Goal: Information Seeking & Learning: Learn about a topic

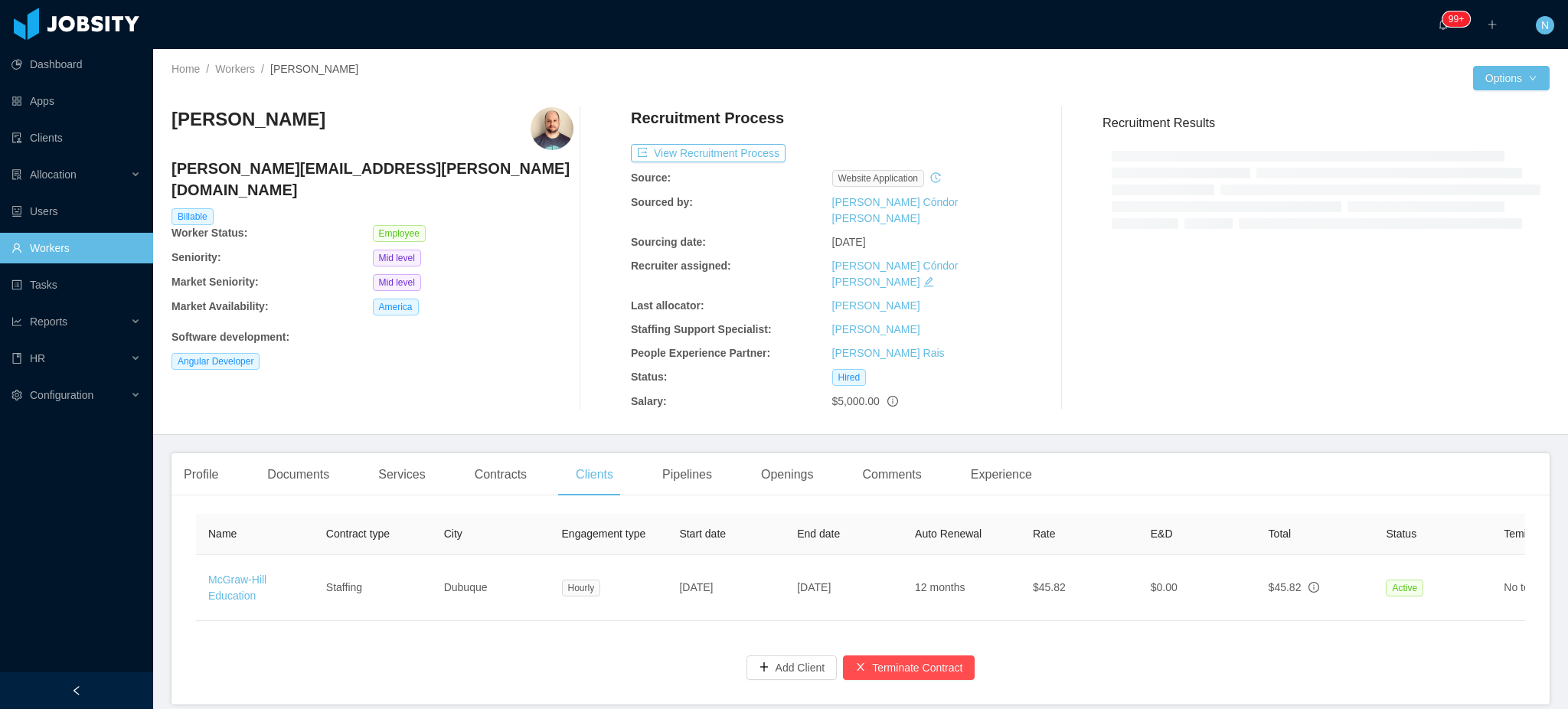
click at [914, 356] on div "Recruitment Process View Recruitment Process Source: website application Source…" at bounding box center [832, 258] width 402 height 302
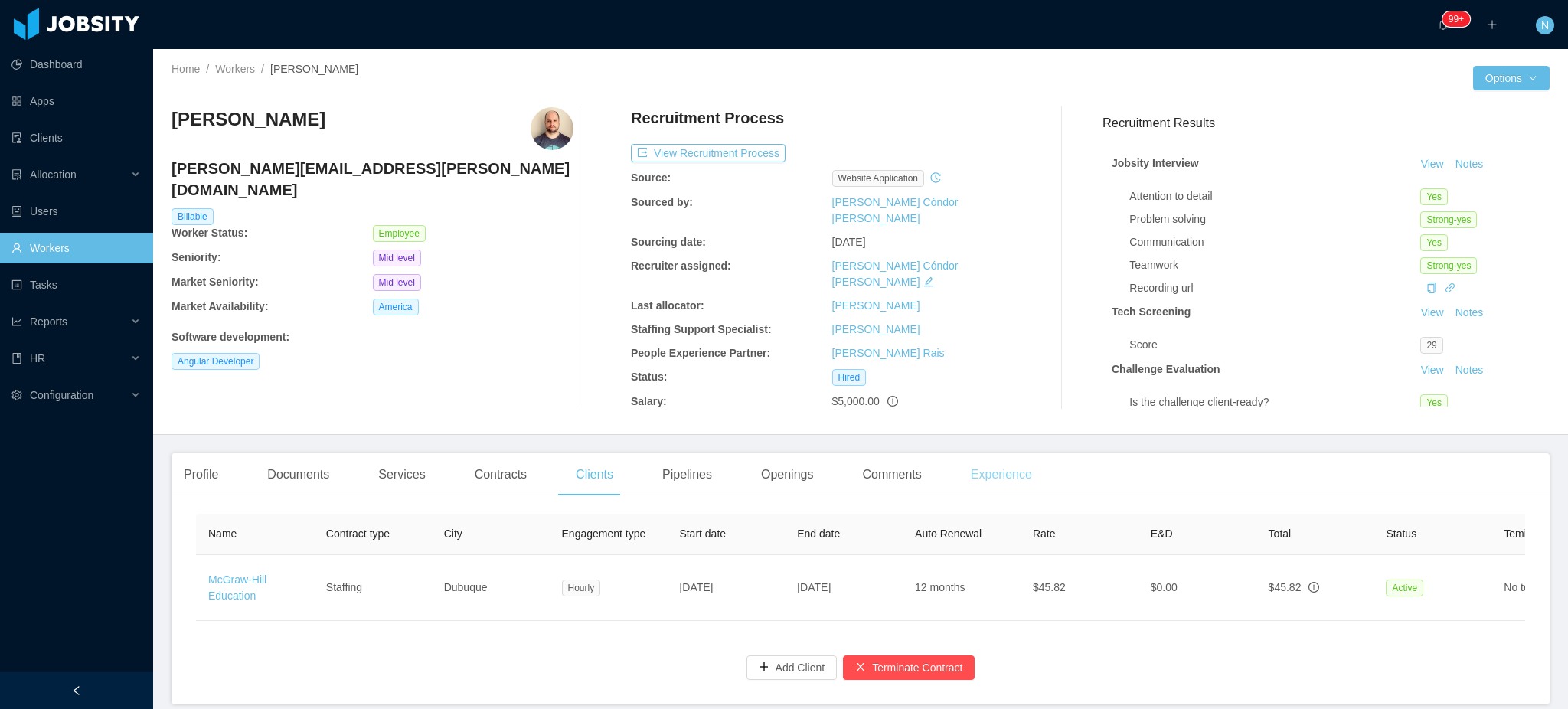
click at [984, 448] on main "Home / Workers / Rodrigo Prudencio da Silva / Options Rodrigo Prudencio da Silv…" at bounding box center [860, 379] width 1415 height 660
click at [1007, 476] on div "Experience" at bounding box center [1001, 474] width 86 height 43
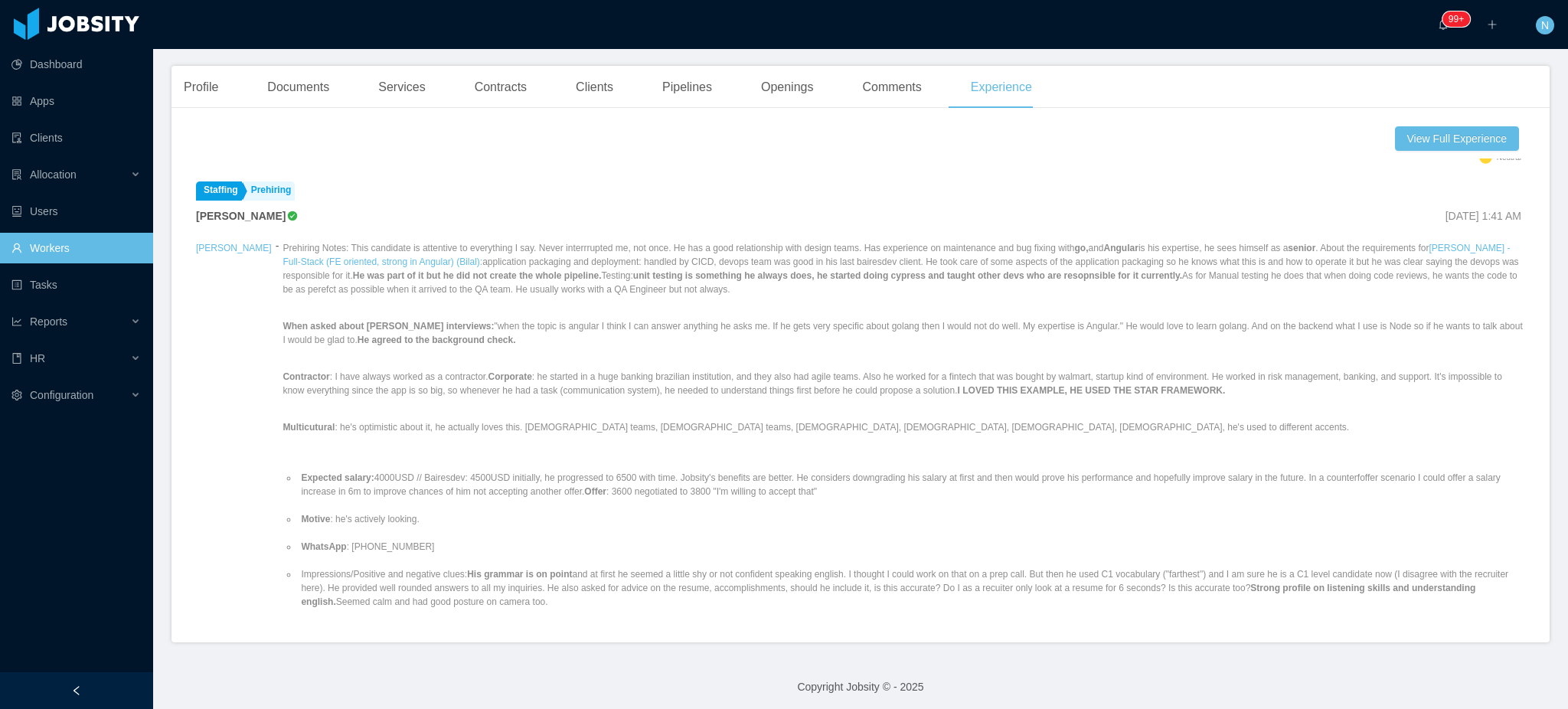
scroll to position [1021, 0]
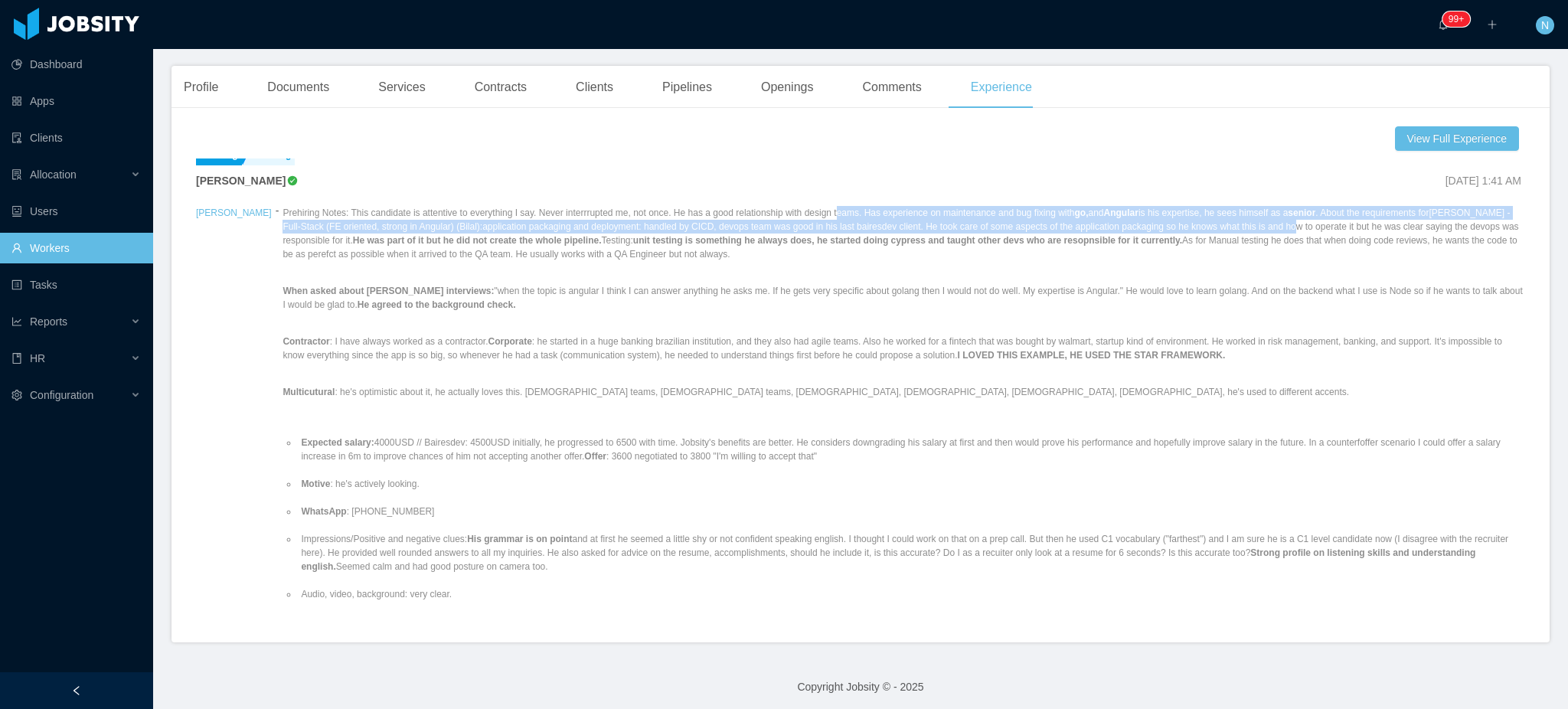
drag, startPoint x: 827, startPoint y: 206, endPoint x: 1196, endPoint y: 213, distance: 369.1
click at [1196, 213] on p "Prehiring Notes: This candidate is attentive to everything I say. Never interrr…" at bounding box center [904, 233] width 1243 height 55
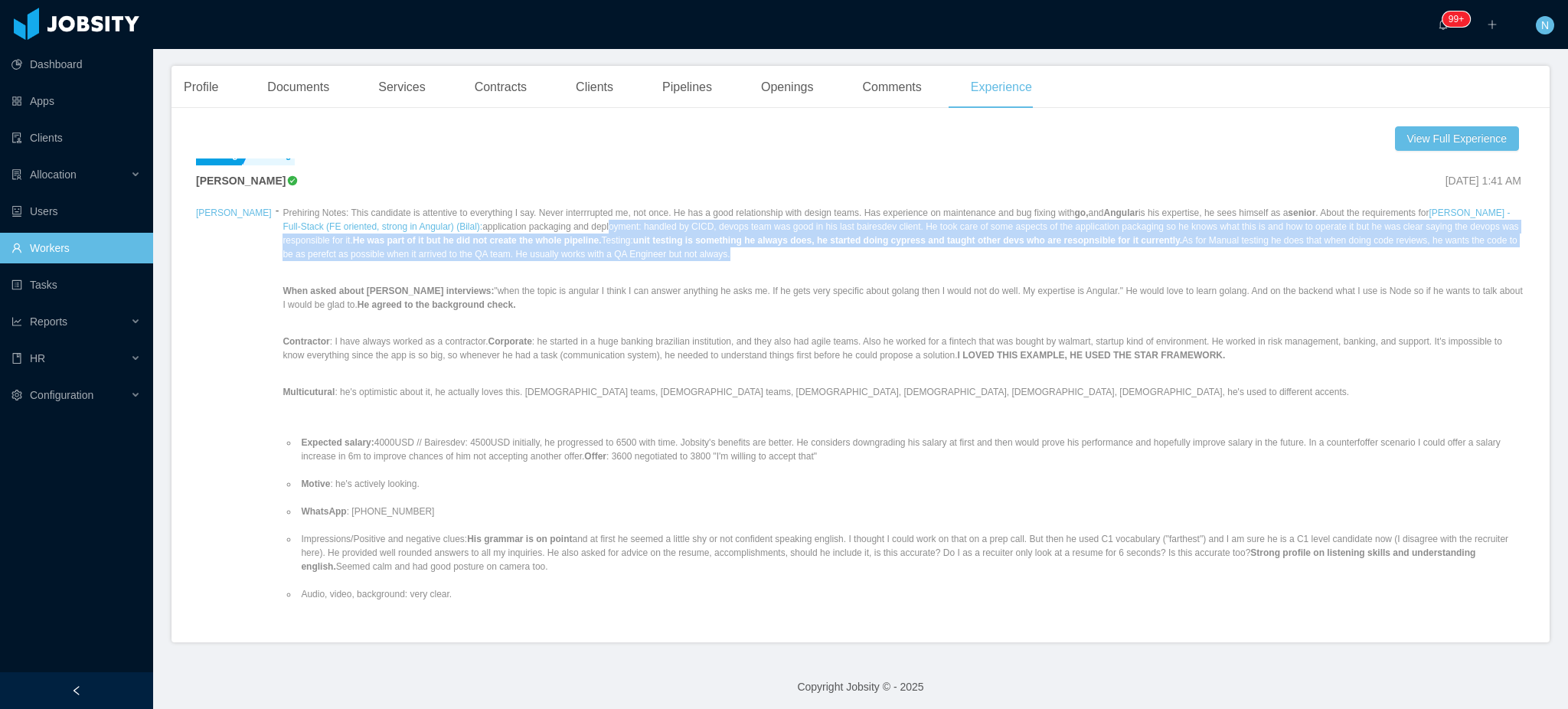
drag, startPoint x: 532, startPoint y: 218, endPoint x: 594, endPoint y: 240, distance: 65.8
click at [594, 240] on p "Prehiring Notes: This candidate is attentive to everything I say. Never interrr…" at bounding box center [904, 233] width 1243 height 55
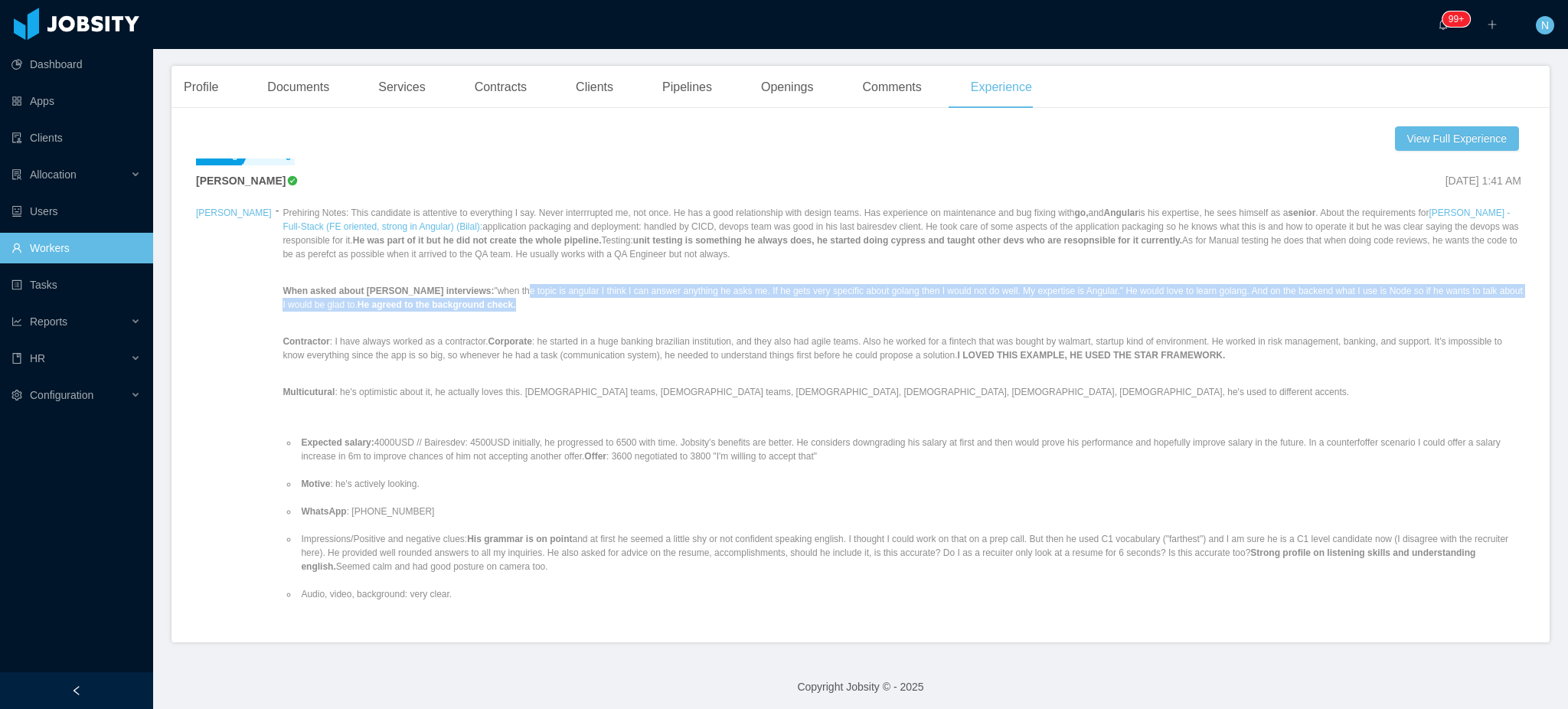
click at [468, 295] on p "When asked about thorough interviews: "when the topic is angular I think I can …" at bounding box center [904, 298] width 1243 height 28
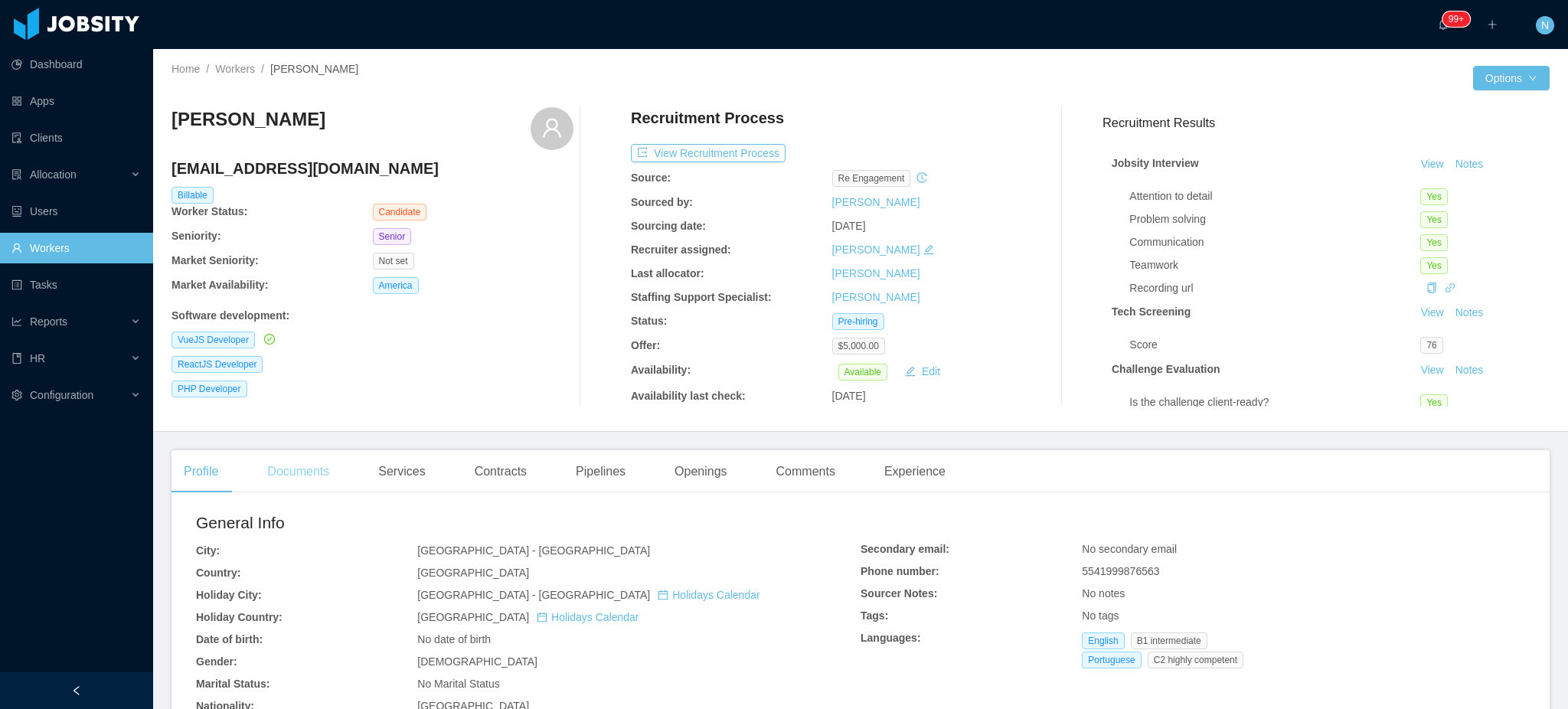
click at [288, 473] on div "Documents" at bounding box center [298, 471] width 87 height 43
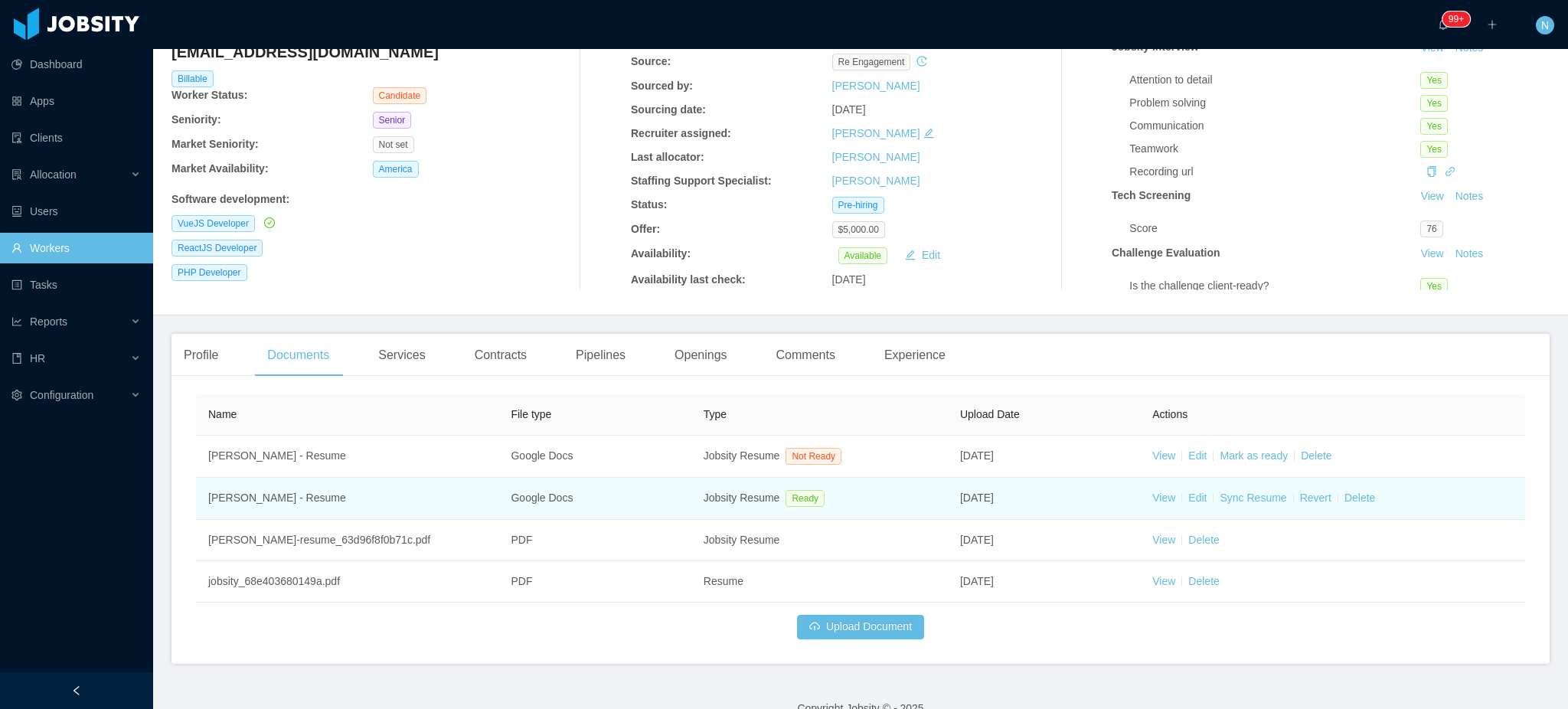
scroll to position [144, 0]
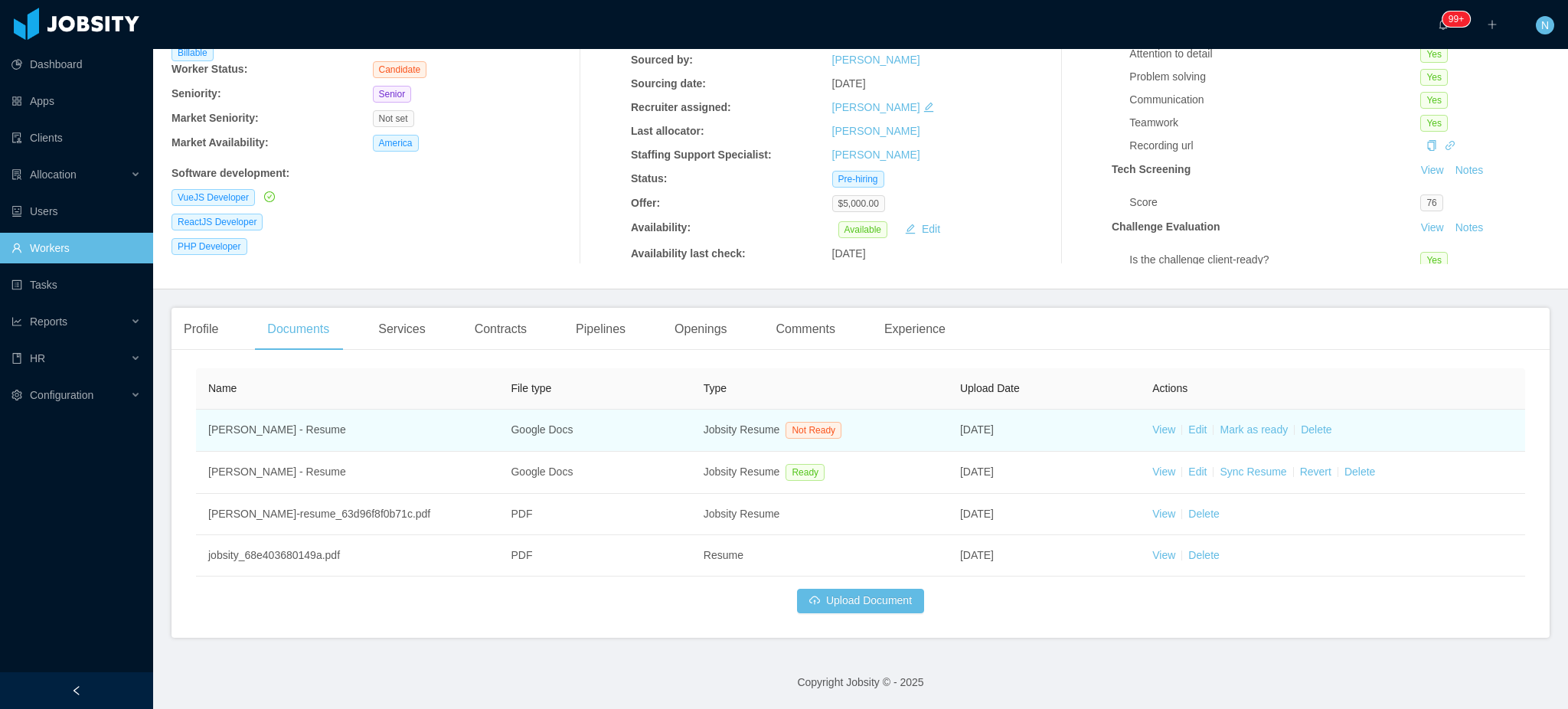
click at [1158, 436] on link "View" at bounding box center [1164, 430] width 23 height 12
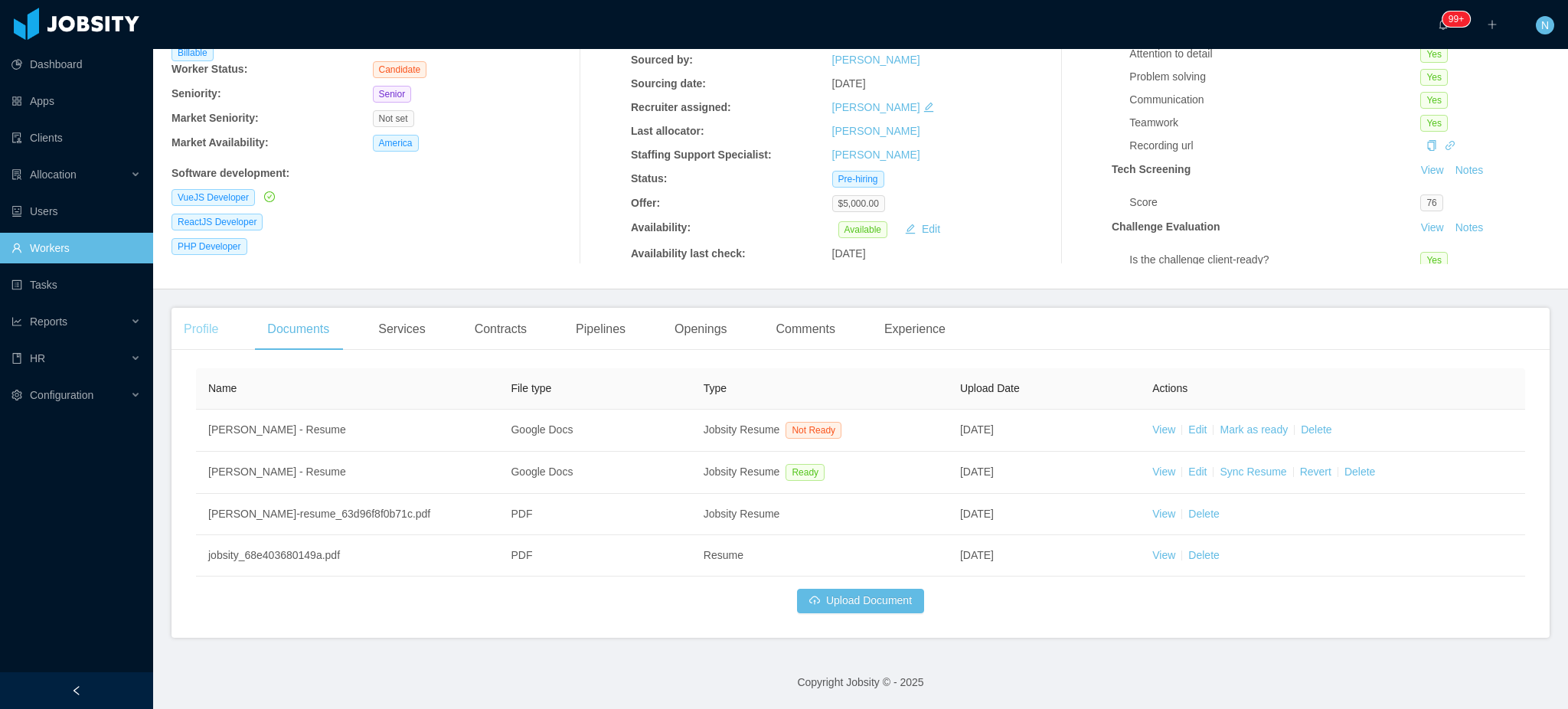
click at [209, 329] on div "Profile" at bounding box center [201, 329] width 59 height 43
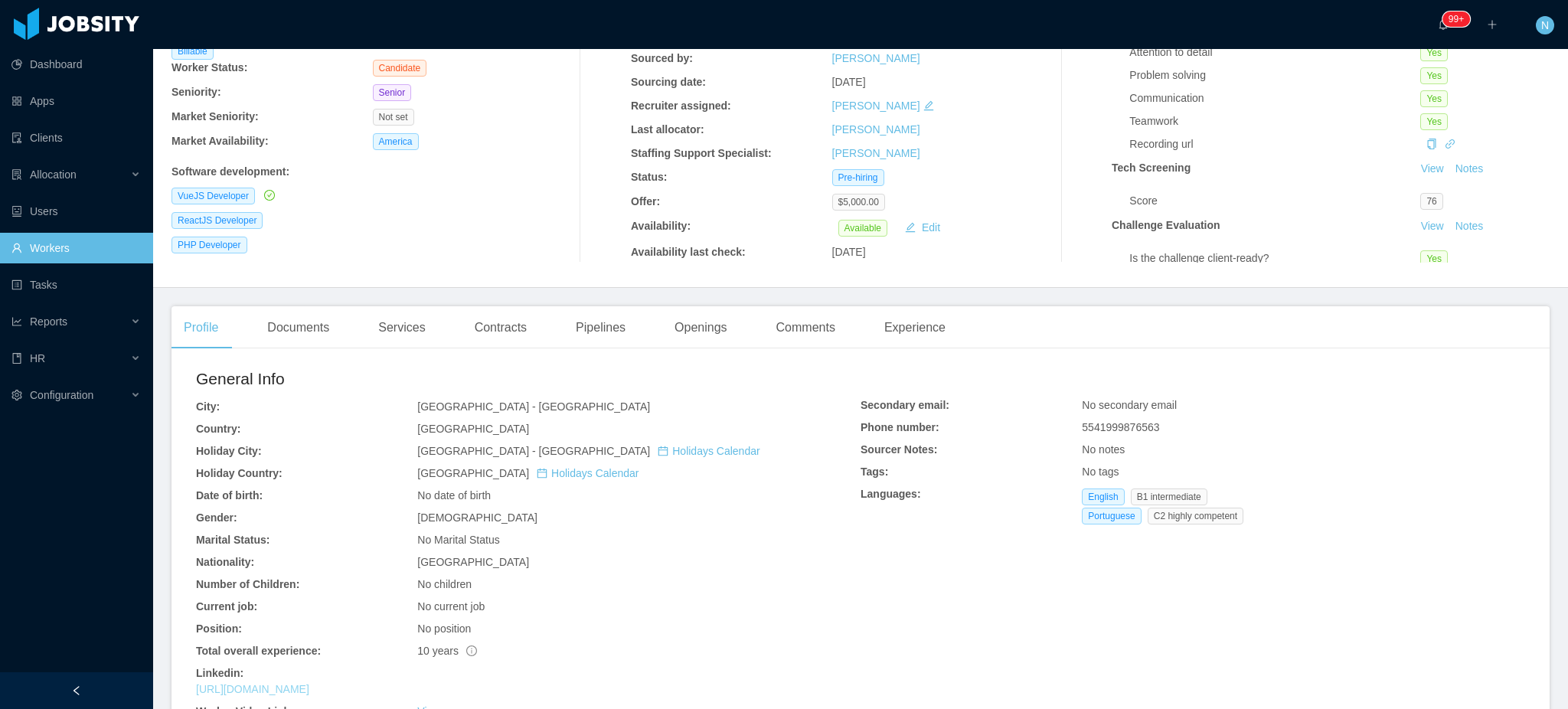
click at [309, 690] on link "https://br.linkedin.com/in/evertondev" at bounding box center [253, 690] width 114 height 12
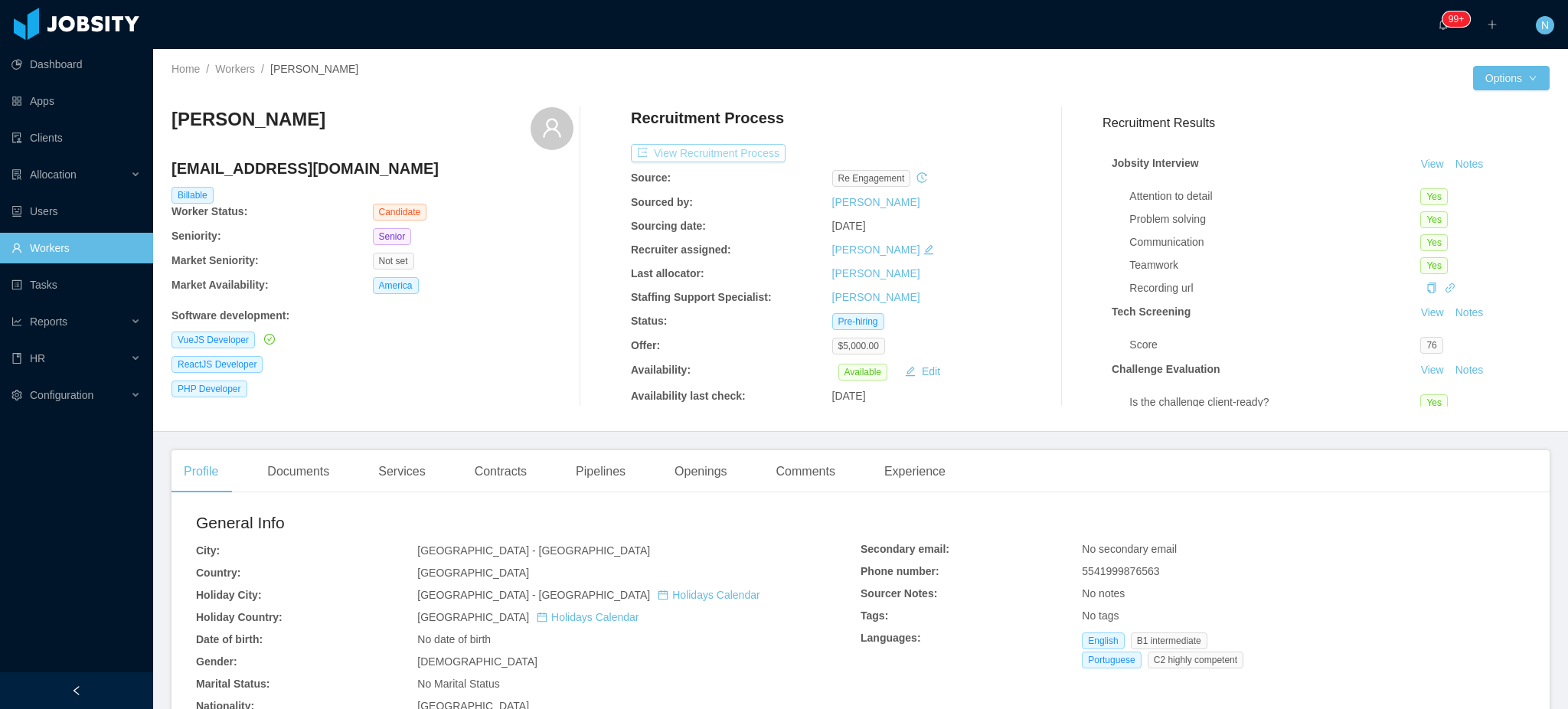
click at [760, 154] on button "View Recruitment Process" at bounding box center [708, 153] width 155 height 19
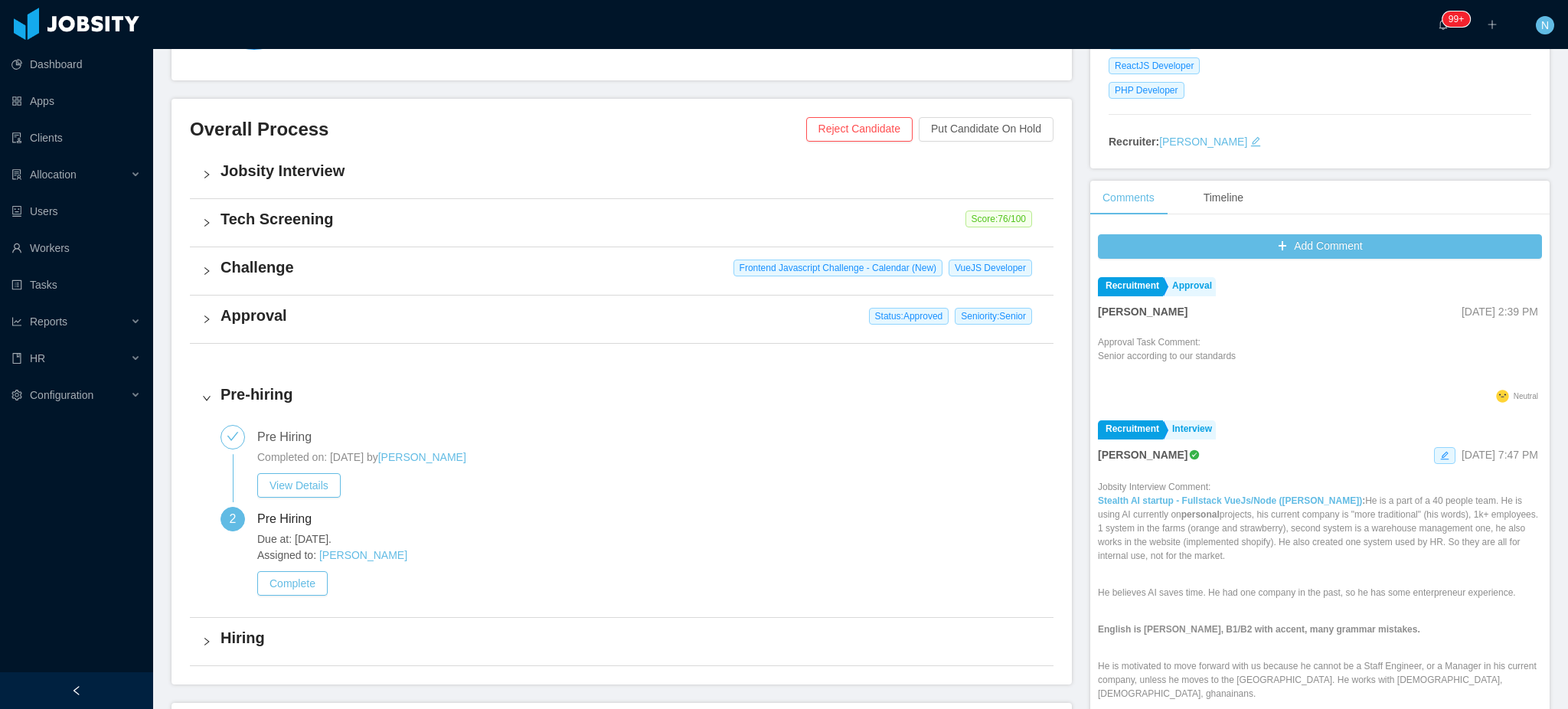
scroll to position [306, 0]
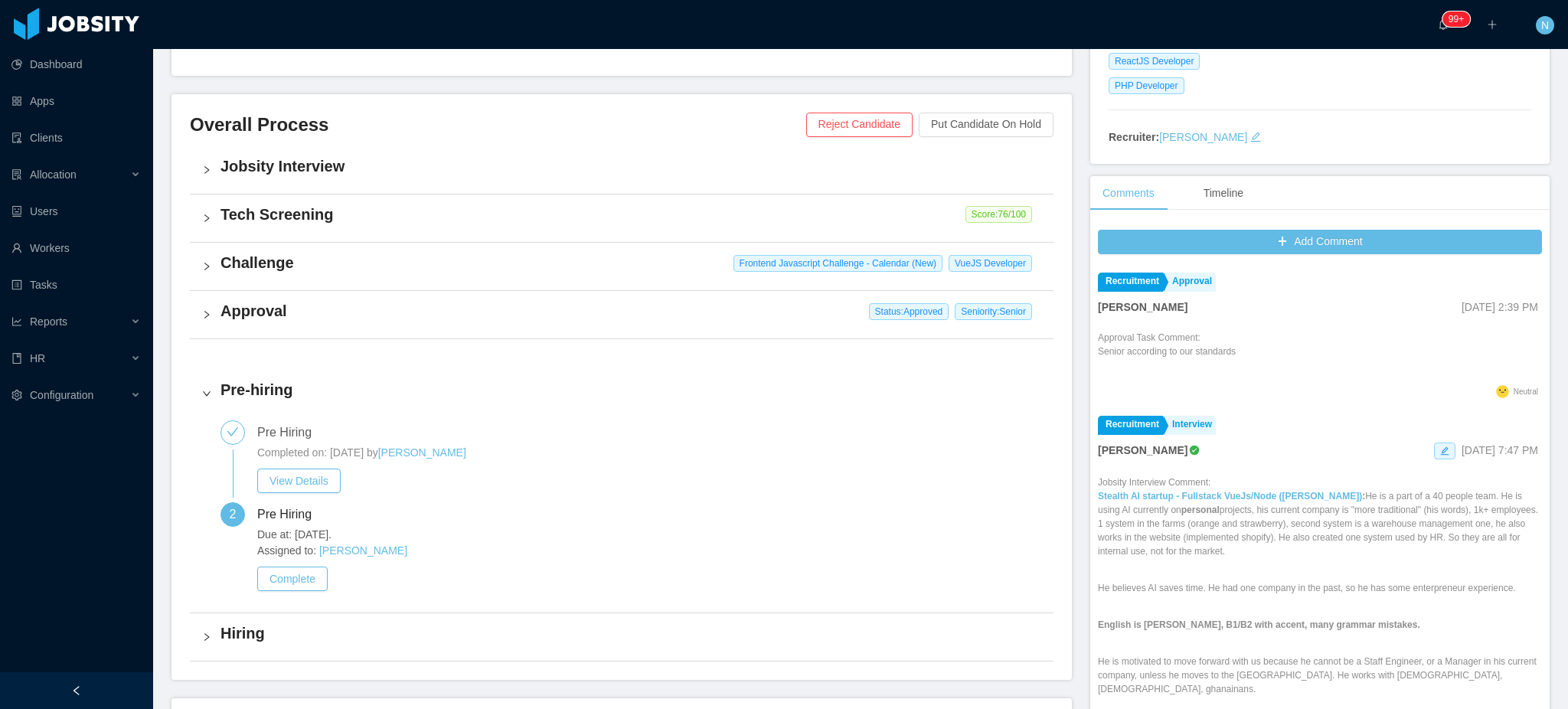
click at [386, 276] on div "Challenge Frontend Javascript Challenge - Calendar (New) VueJS Developer" at bounding box center [621, 266] width 863 height 47
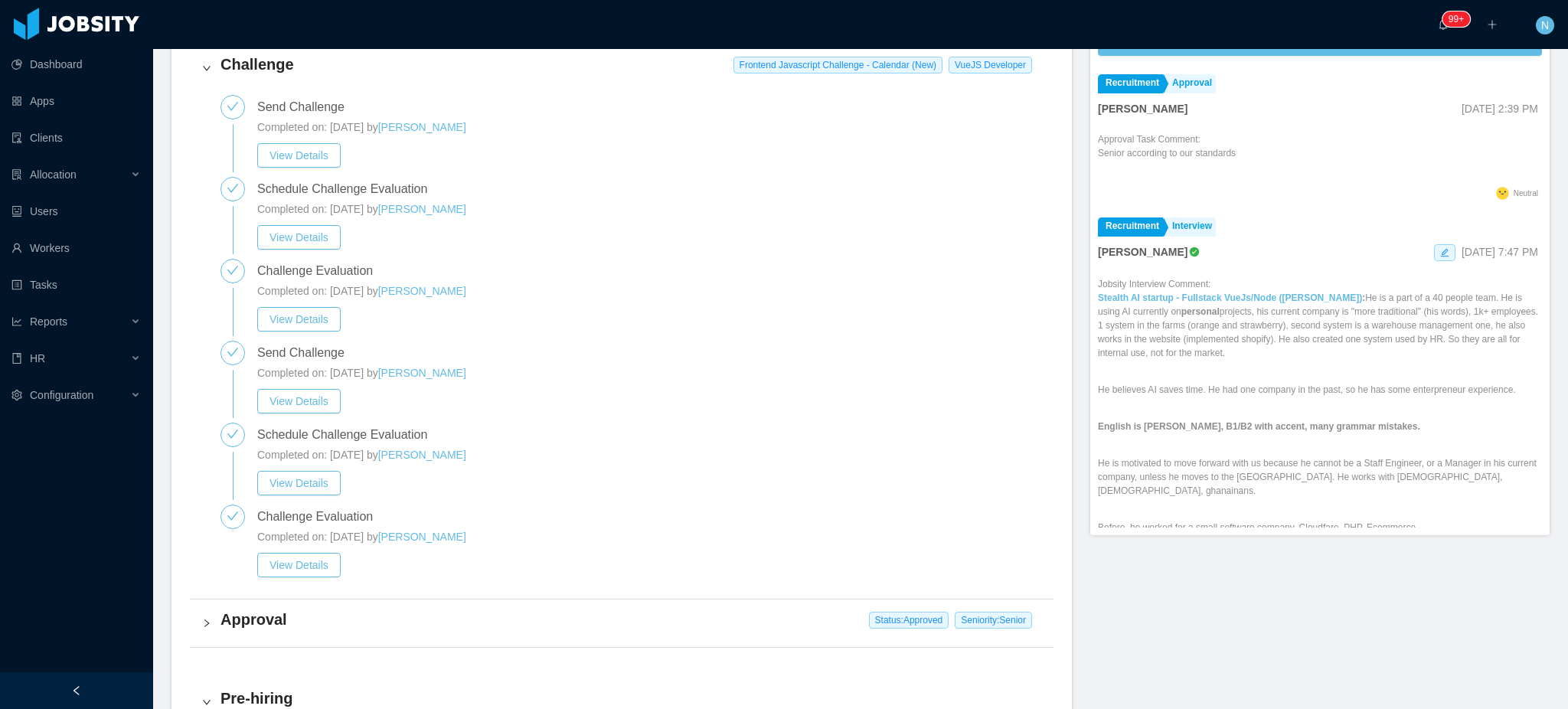
scroll to position [510, 0]
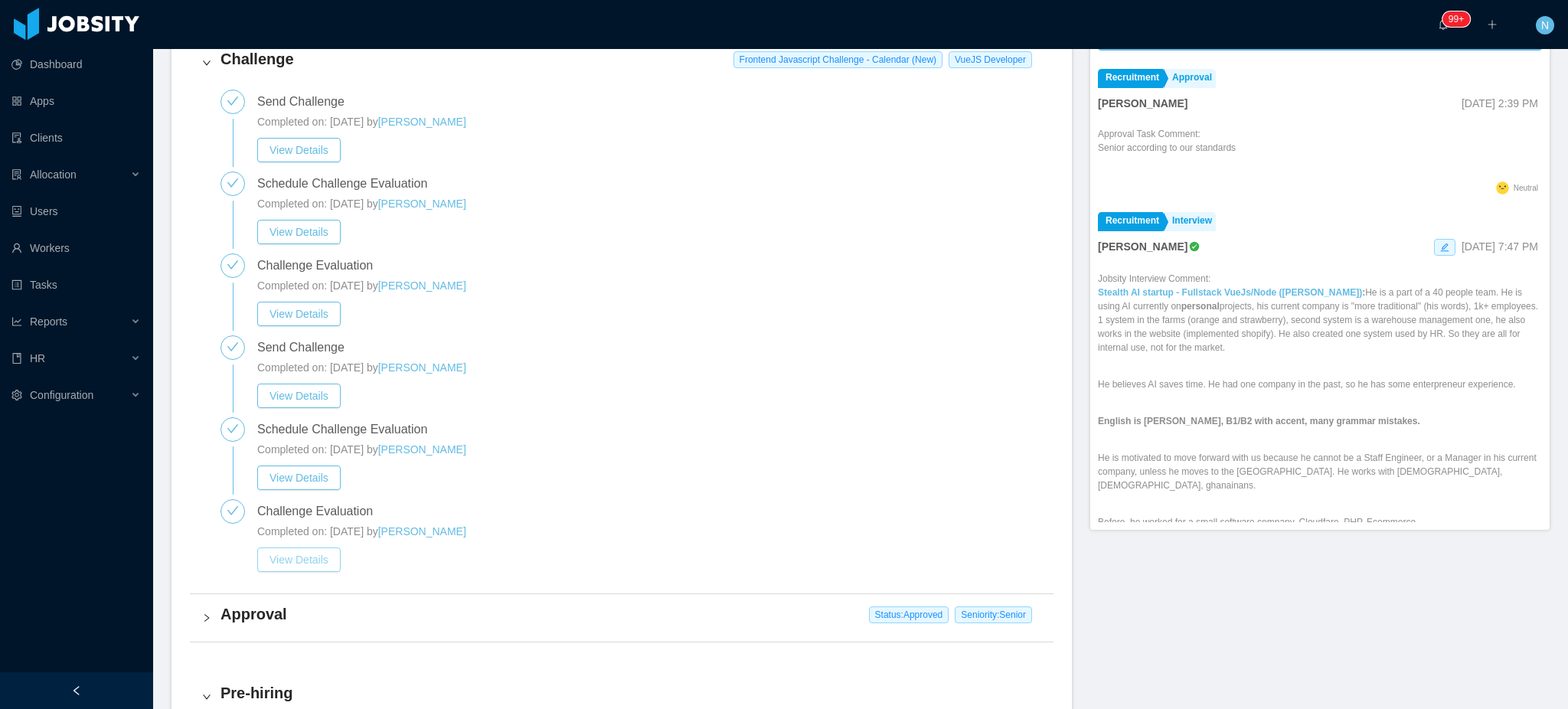
click at [291, 561] on button "View Details" at bounding box center [299, 560] width 83 height 25
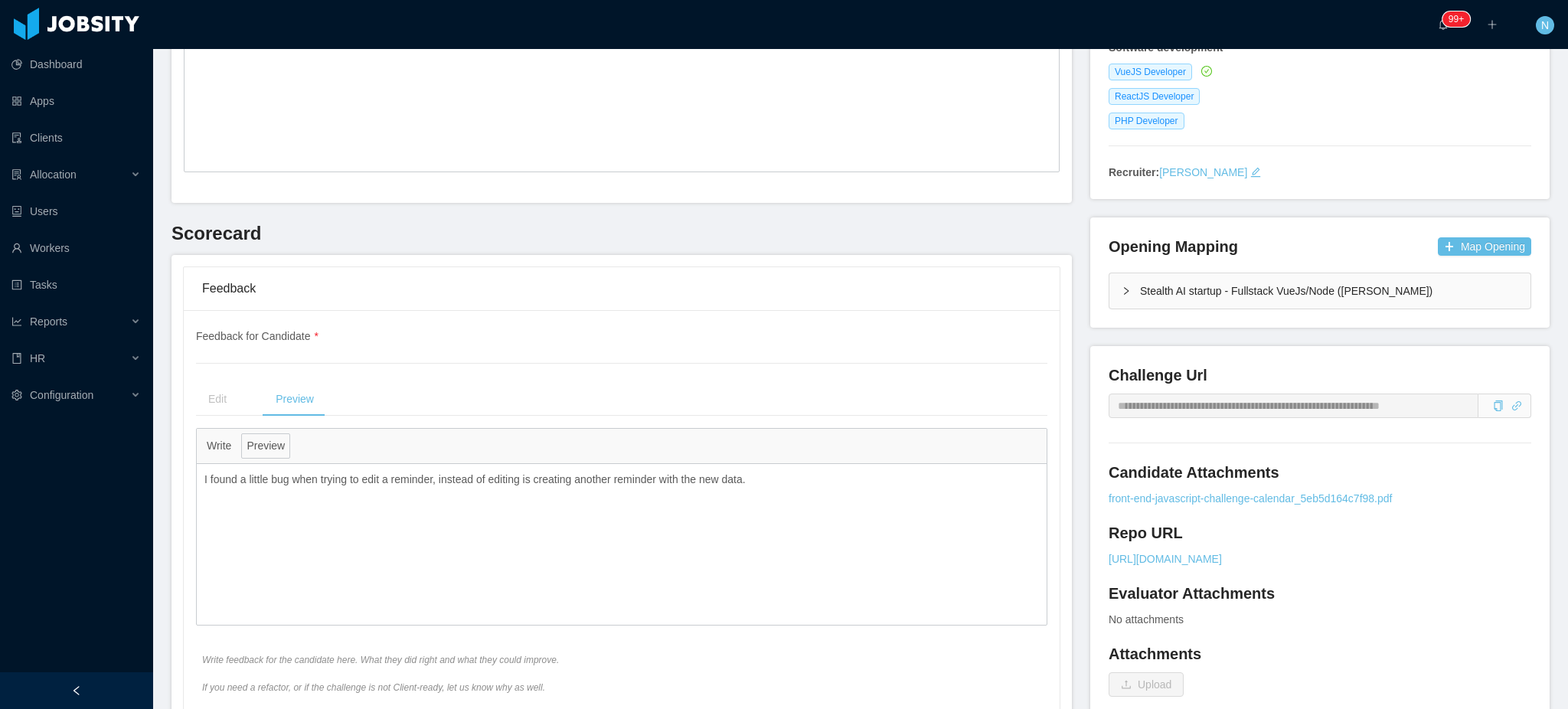
scroll to position [306, 0]
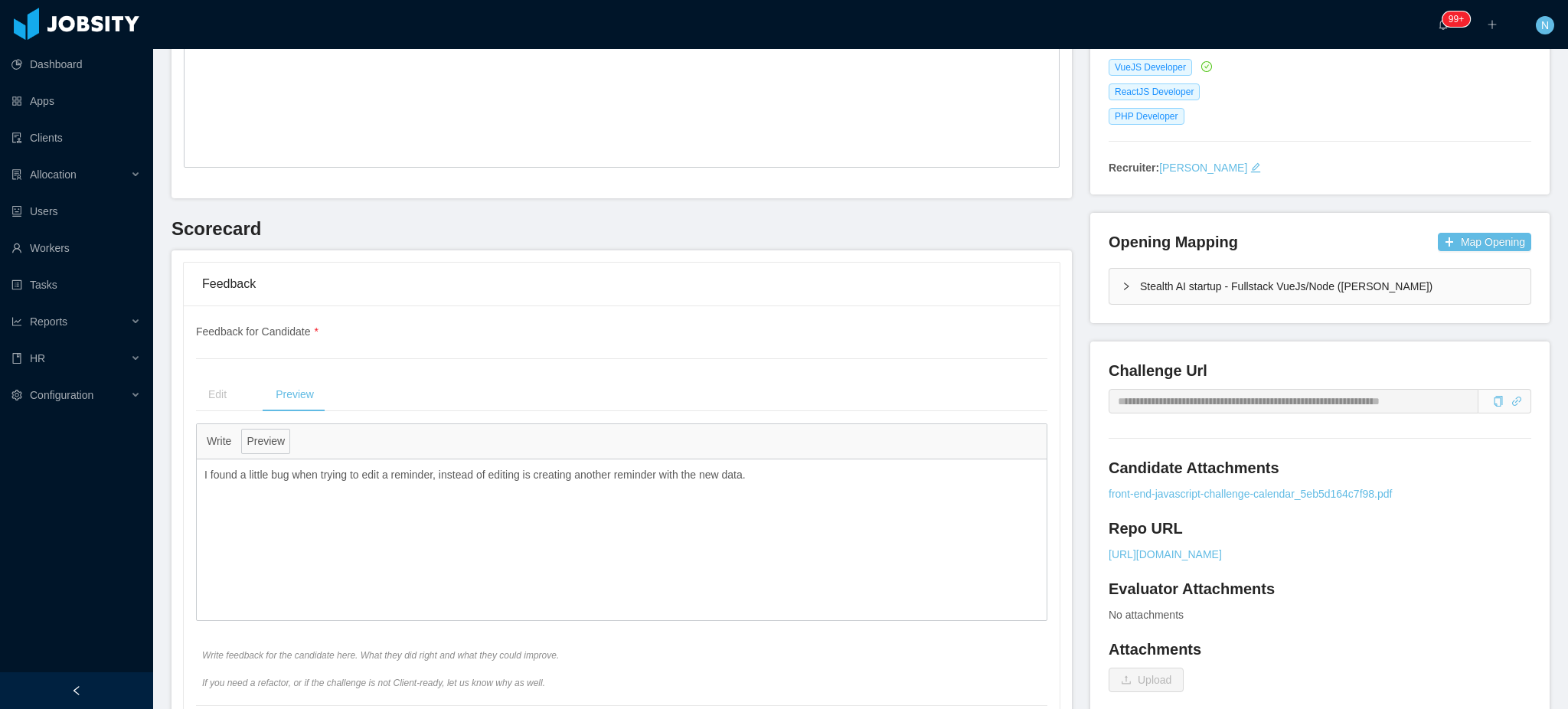
click at [427, 476] on p "I found a little bug when trying to edit a reminder, instead of editing is crea…" at bounding box center [622, 475] width 835 height 16
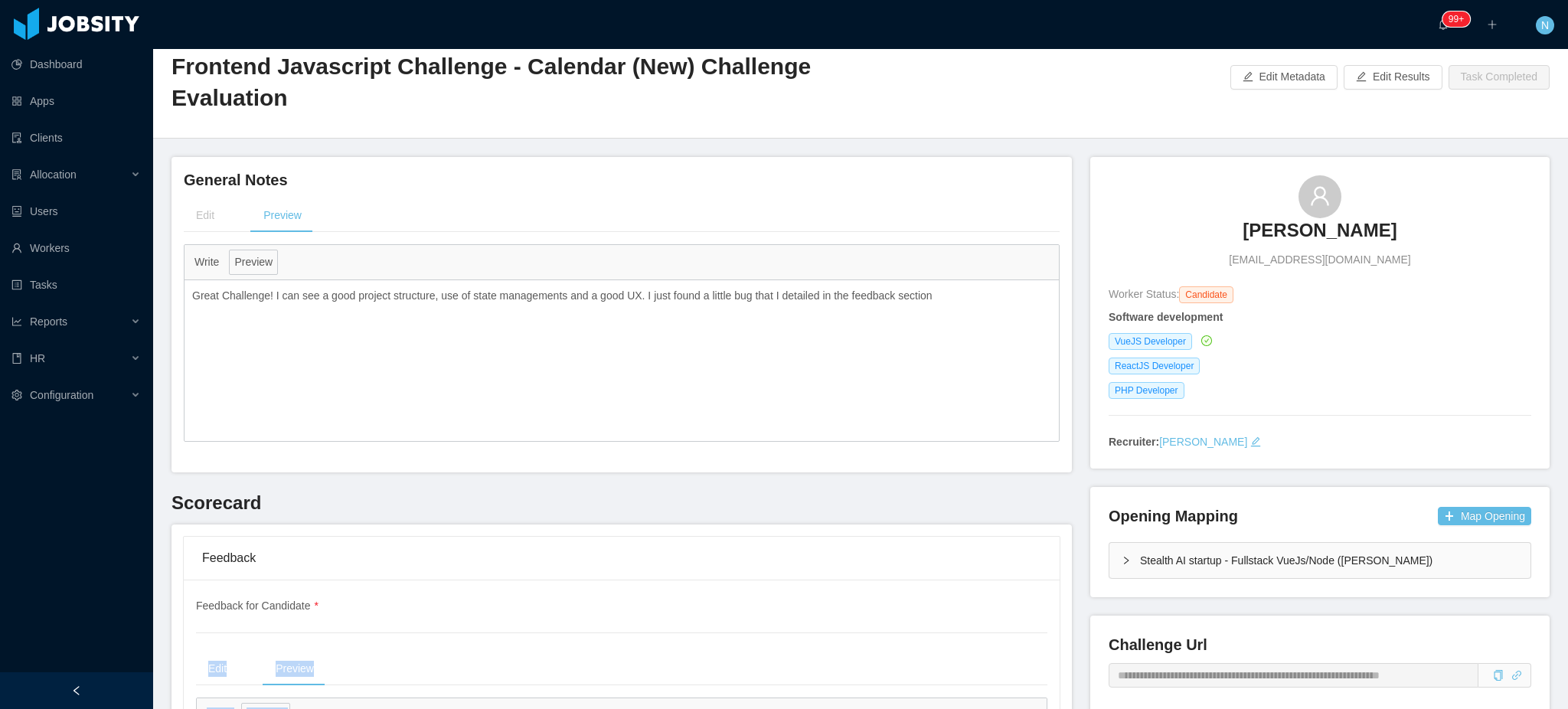
scroll to position [0, 0]
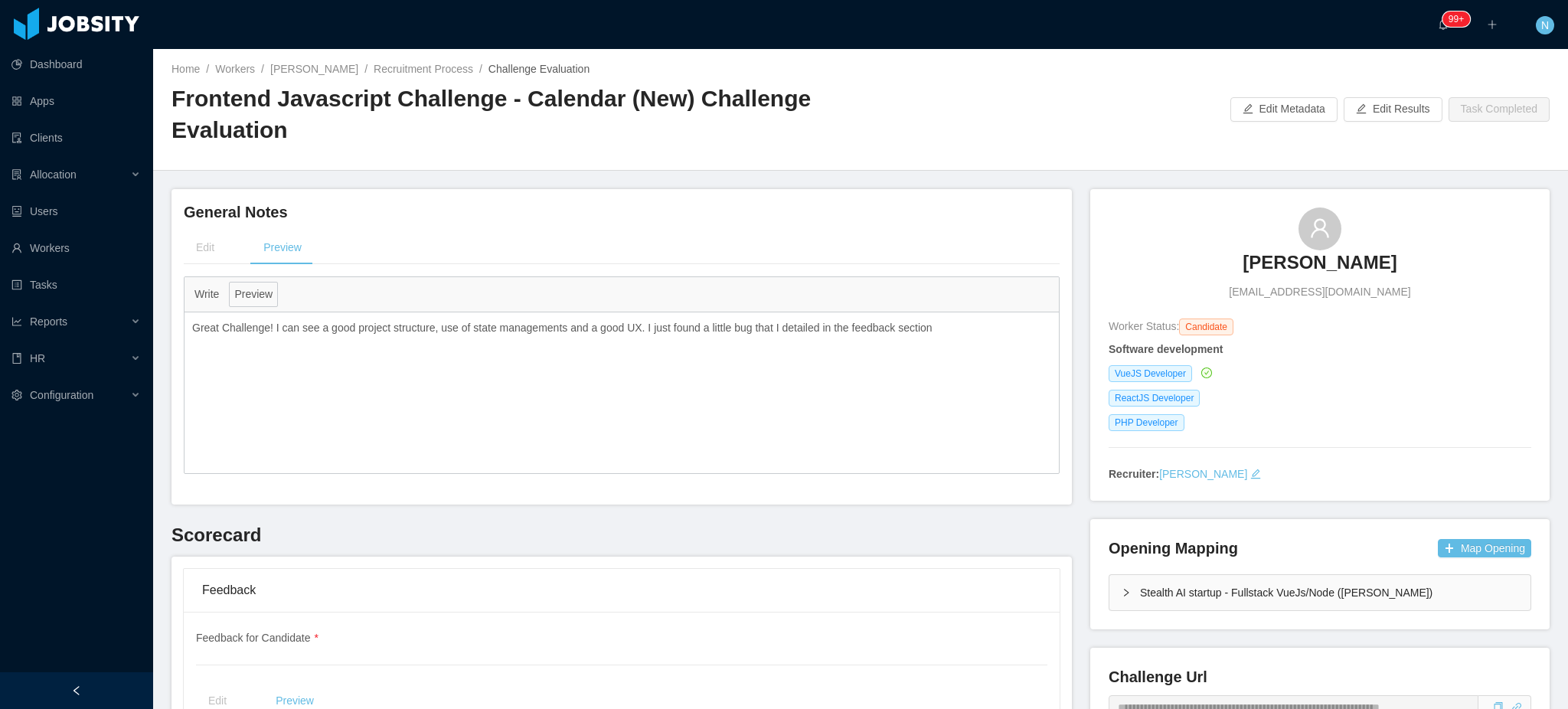
click at [377, 331] on p "Great Challenge! I can see a good project structure, use of state managements a…" at bounding box center [622, 328] width 859 height 16
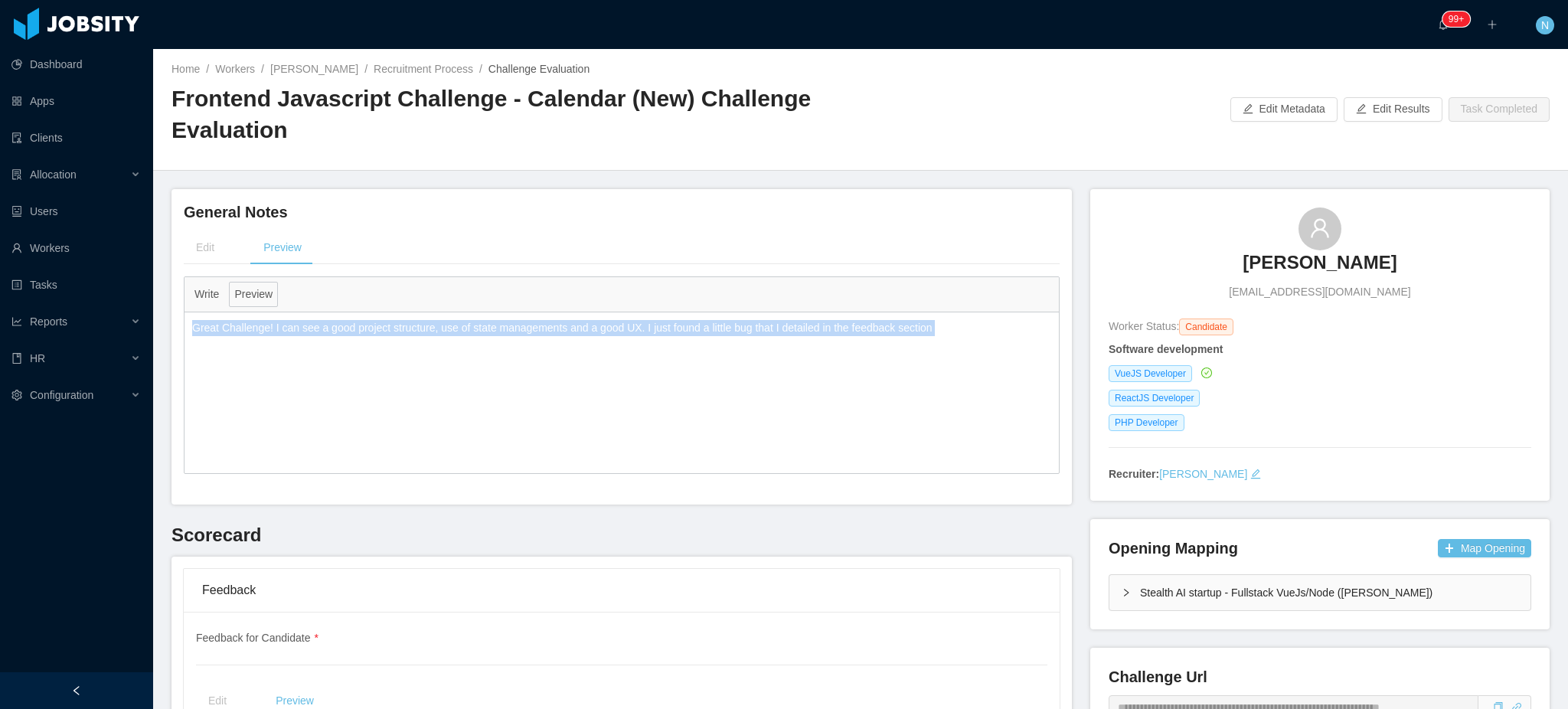
click at [377, 331] on p "Great Challenge! I can see a good project structure, use of state managements a…" at bounding box center [622, 328] width 859 height 16
copy div "Great Challenge! I can see a good project structure, use of state managements a…"
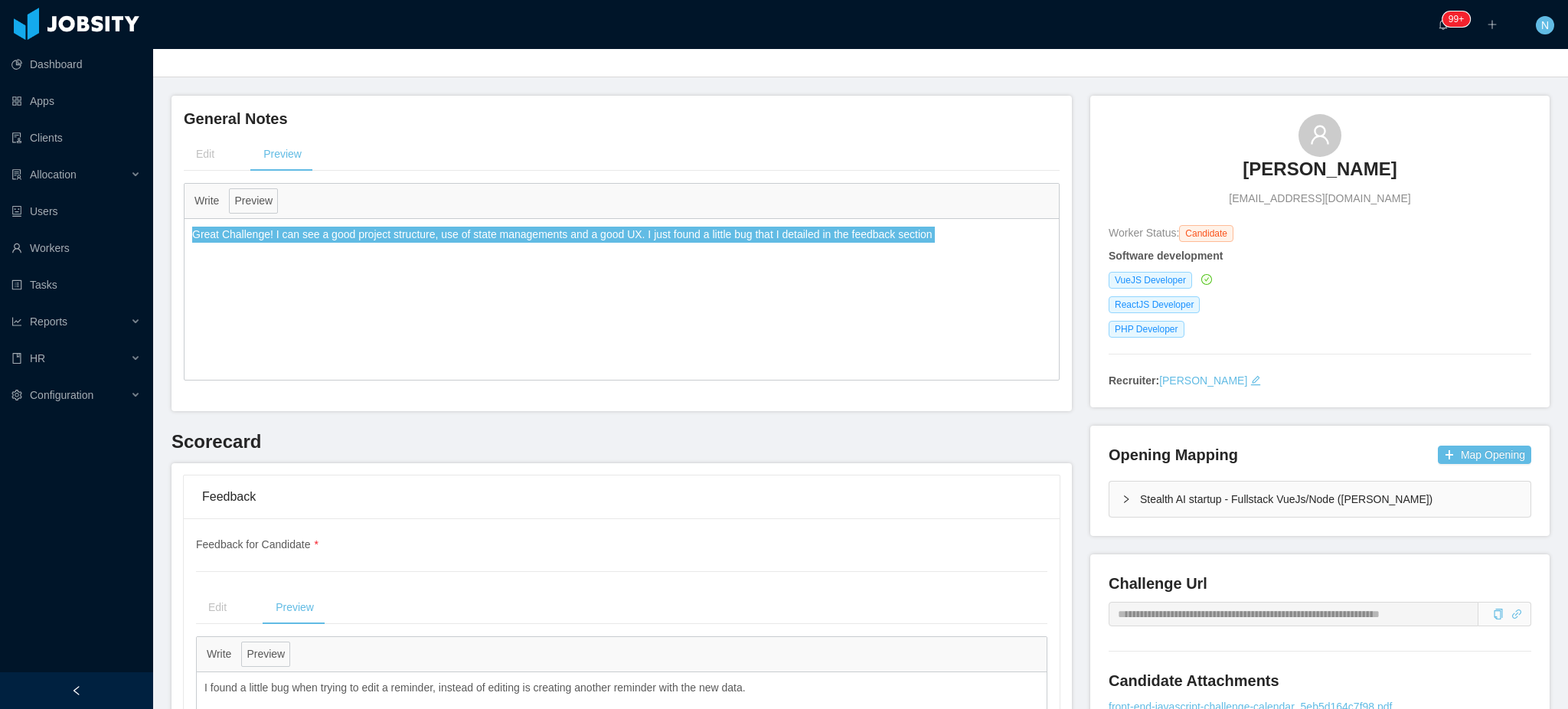
scroll to position [306, 0]
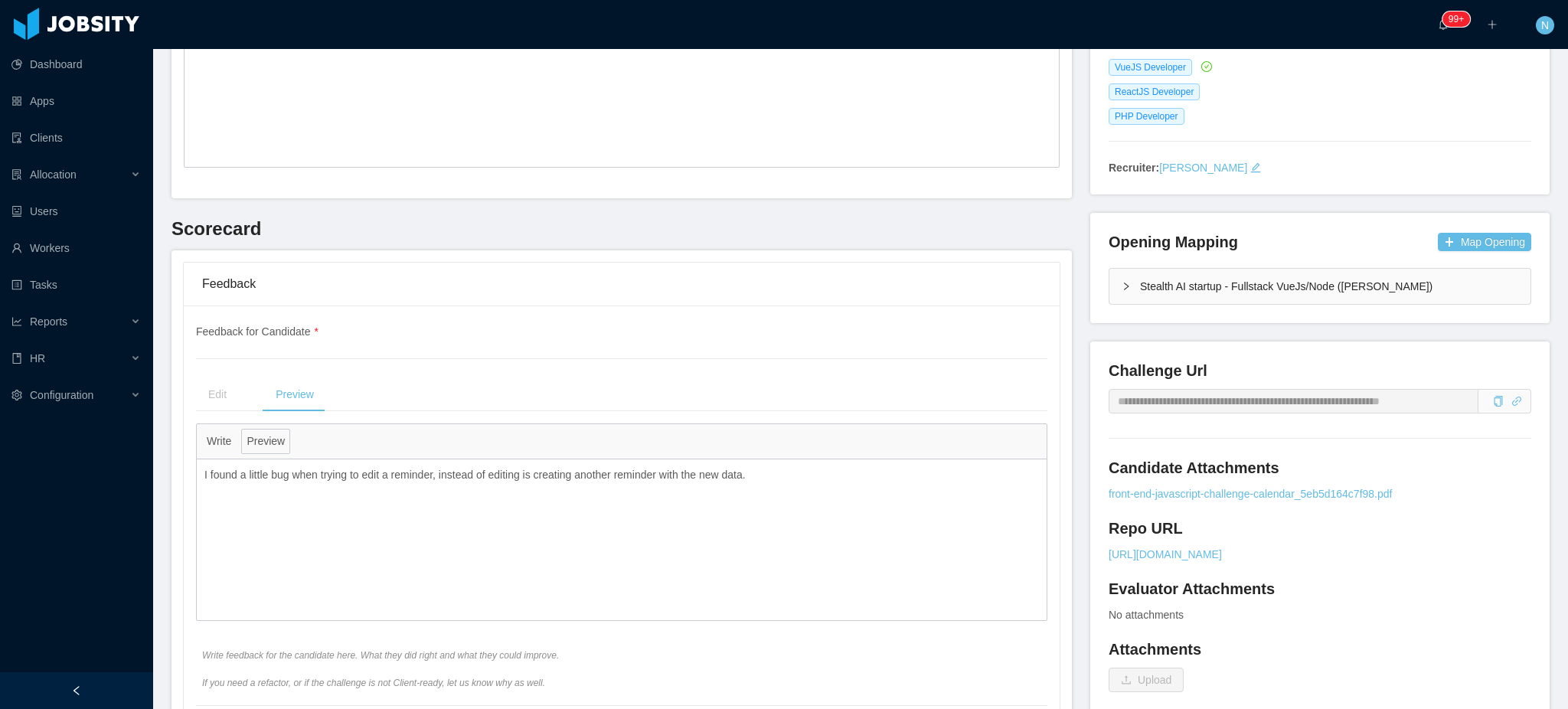
click at [333, 477] on p "I found a little bug when trying to edit a reminder, instead of editing is crea…" at bounding box center [622, 475] width 835 height 16
drag, startPoint x: 295, startPoint y: 476, endPoint x: 818, endPoint y: 465, distance: 523.1
click at [818, 465] on div "I found a little bug when trying to edit a reminder, instead of editing is crea…" at bounding box center [622, 475] width 850 height 32
copy p "when trying to edit a reminder, instead of editing is creating another reminder…"
click at [859, 340] on div "**********" at bounding box center [622, 515] width 852 height 382
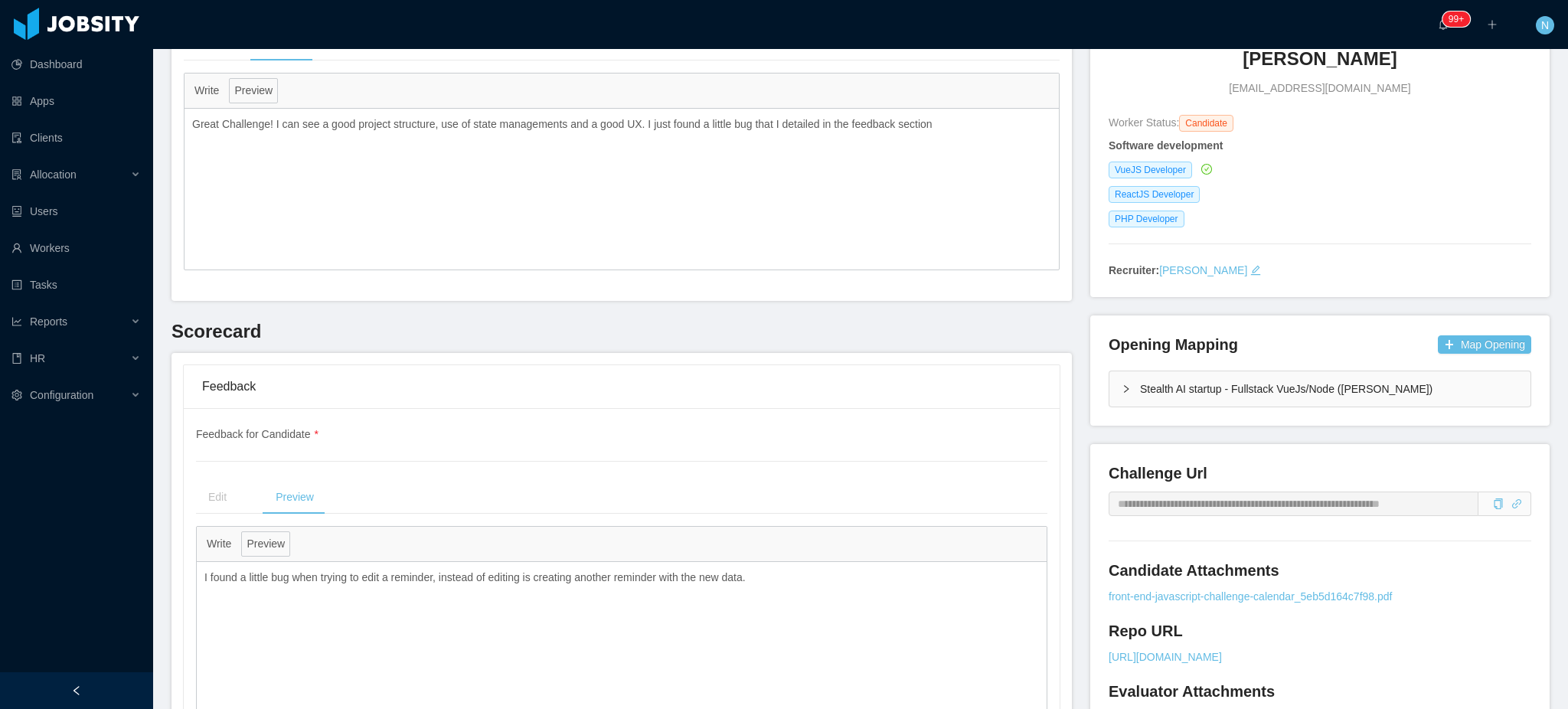
scroll to position [0, 0]
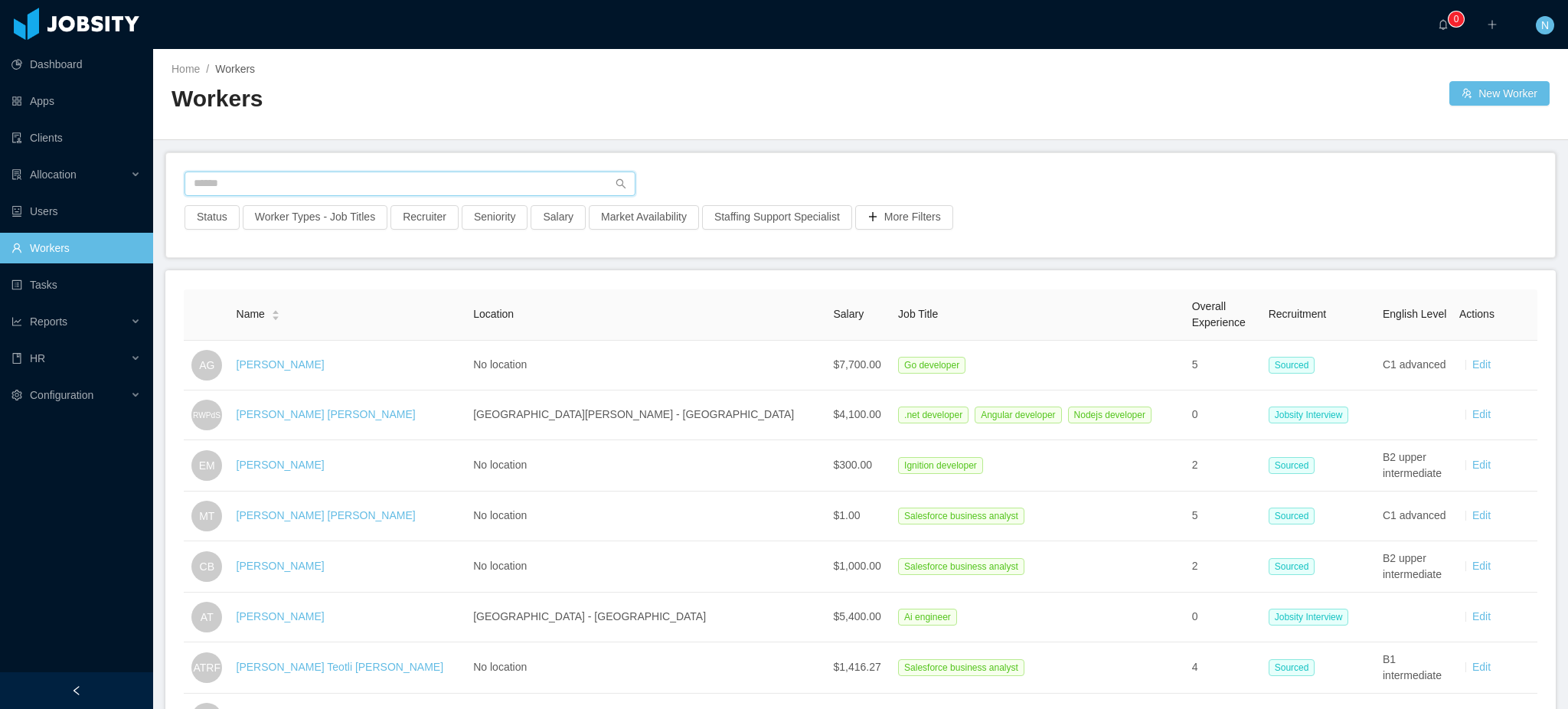
click at [404, 182] on input "text" at bounding box center [410, 184] width 451 height 25
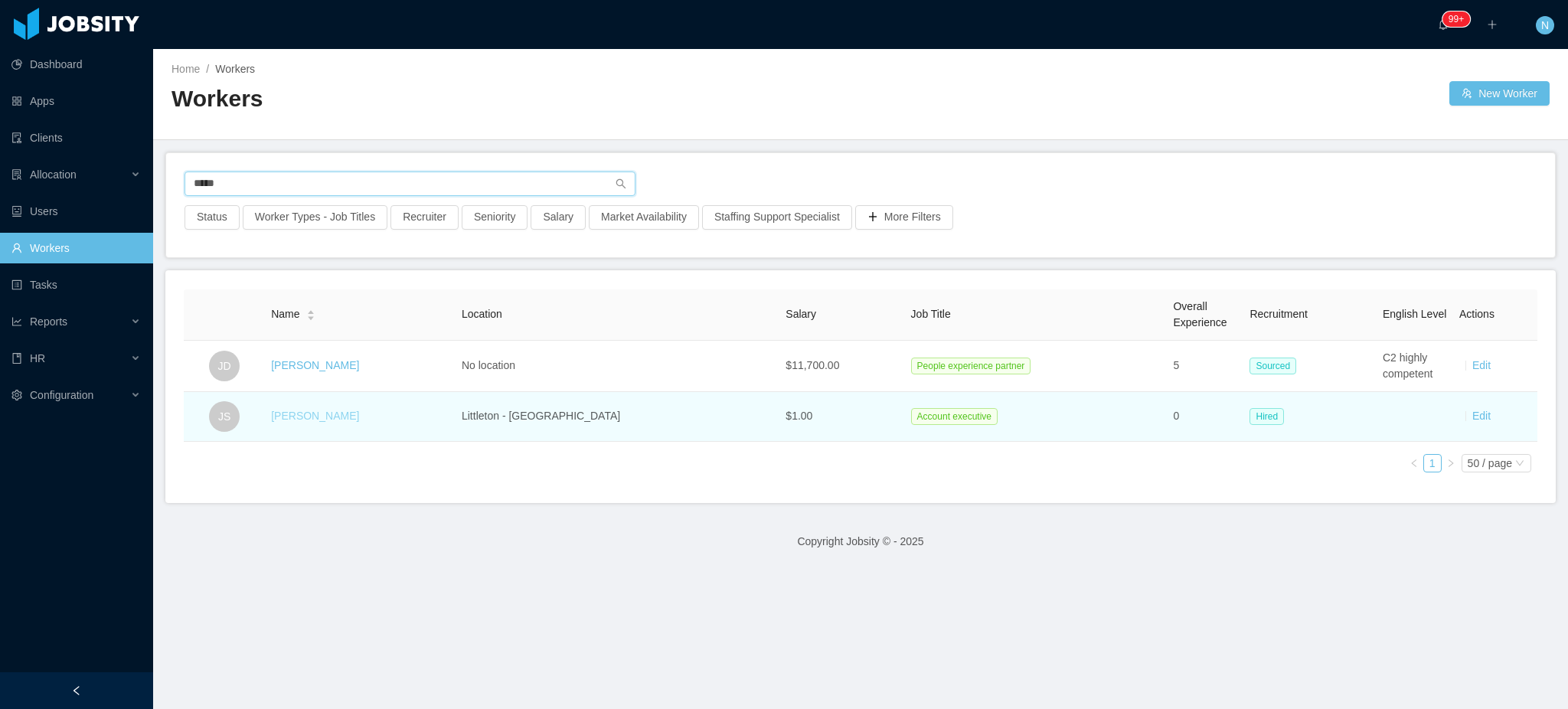
type input "*****"
click at [314, 418] on link "[PERSON_NAME]" at bounding box center [315, 416] width 88 height 12
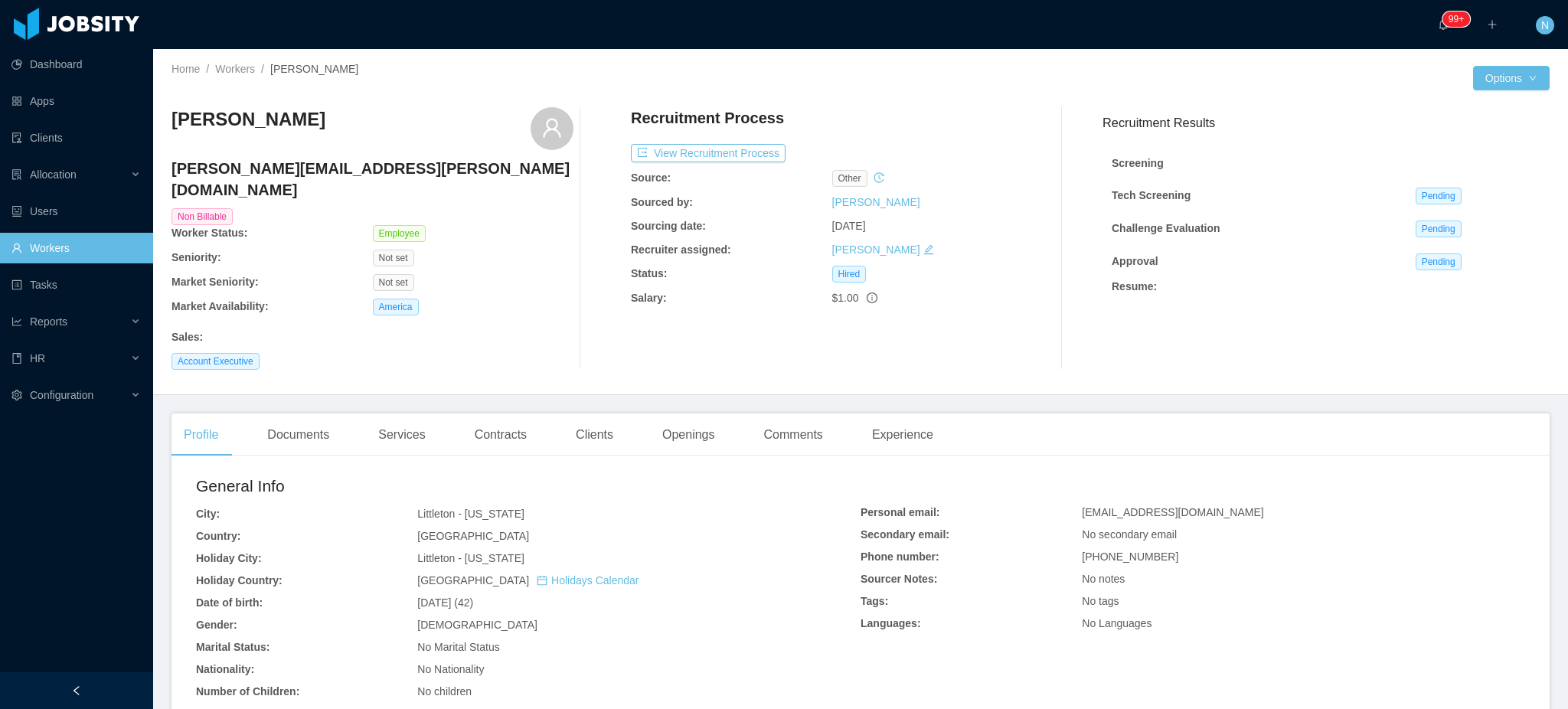
scroll to position [102, 0]
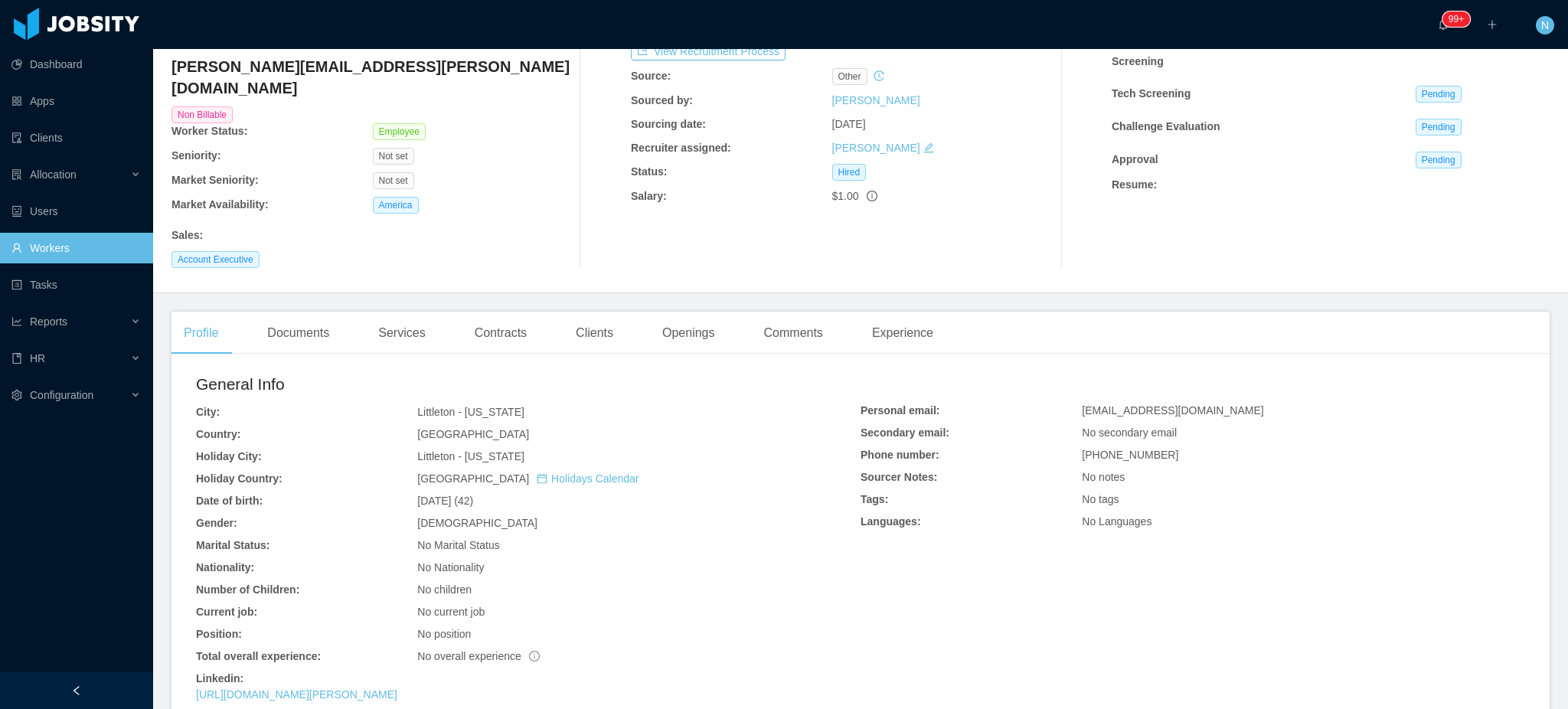
drag, startPoint x: 478, startPoint y: 482, endPoint x: 542, endPoint y: 487, distance: 64.2
click at [542, 493] on div "Jul 16th, 1983 (42)" at bounding box center [639, 501] width 444 height 16
drag, startPoint x: 420, startPoint y: 482, endPoint x: 474, endPoint y: 483, distance: 54.0
click at [473, 495] on span "Jul 16th, 1983 (42)" at bounding box center [445, 501] width 56 height 12
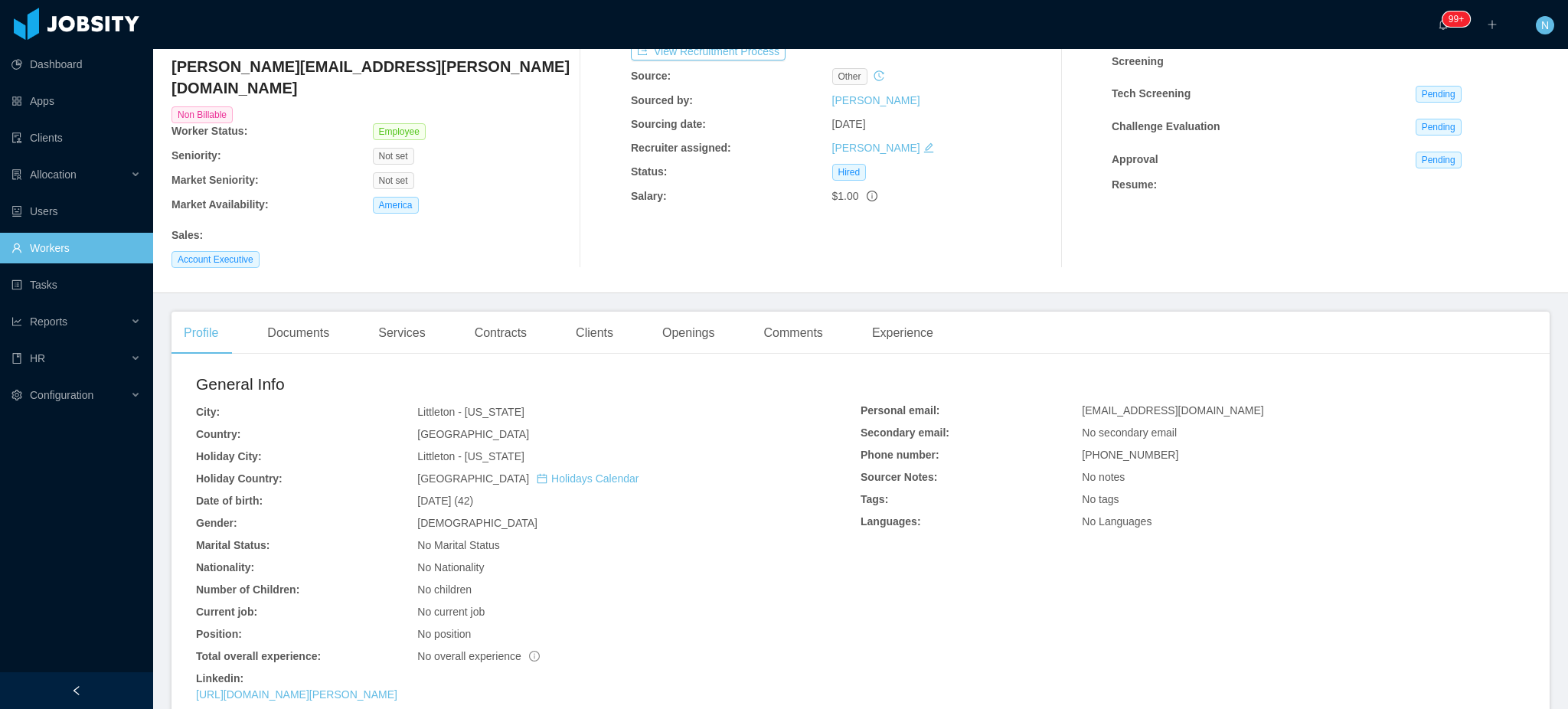
click at [473, 495] on span "Jul 16th, 1983 (42)" at bounding box center [445, 501] width 56 height 12
drag, startPoint x: 454, startPoint y: 485, endPoint x: 508, endPoint y: 488, distance: 54.1
click at [508, 493] on div "Jul 16th, 1983 (42)" at bounding box center [639, 501] width 444 height 16
click at [476, 493] on div "General Info City: Littleton - Colorado Country: United States of America Holid…" at bounding box center [529, 540] width 665 height 337
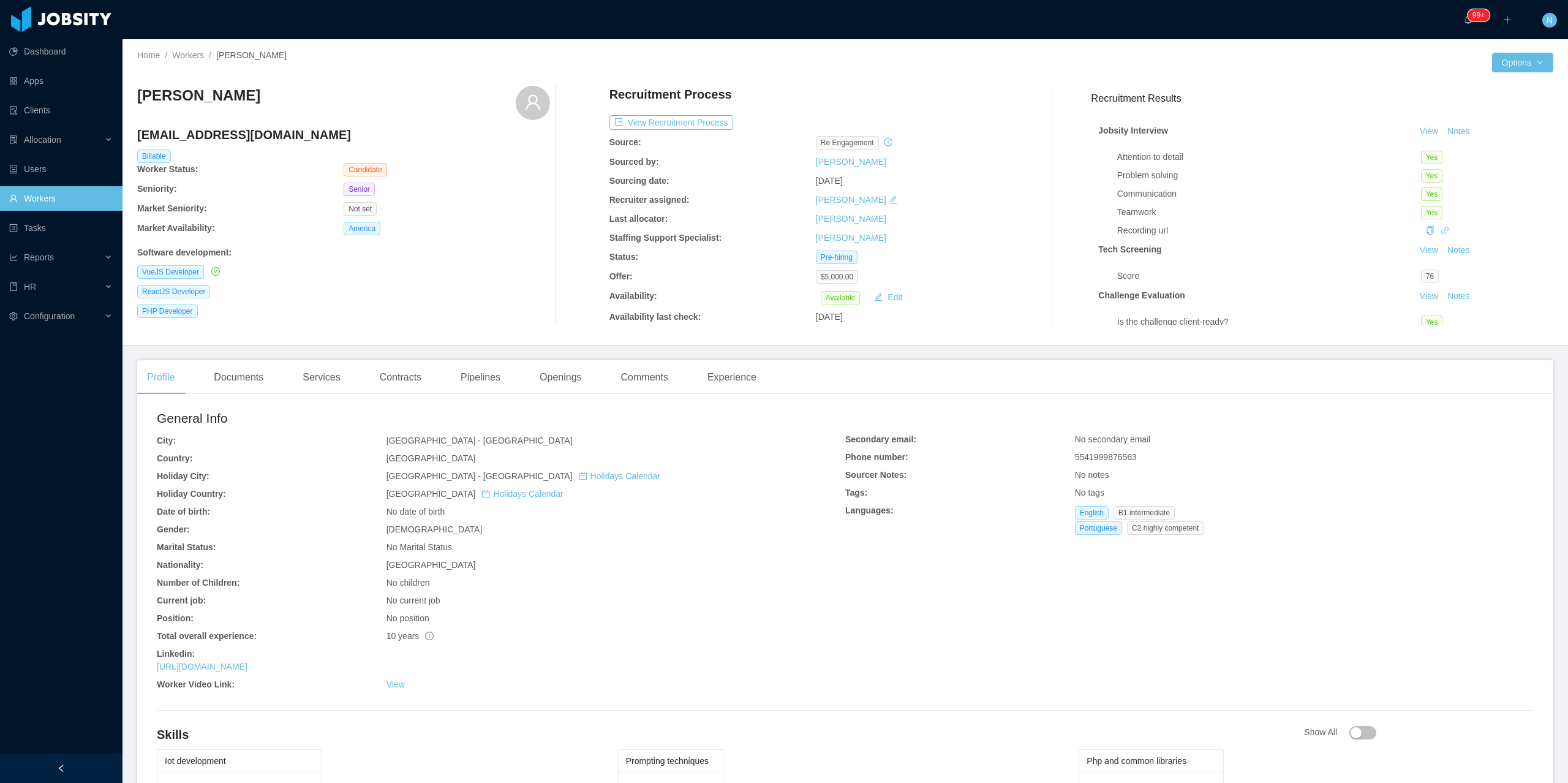
click at [1113, 456] on span "5541999876563" at bounding box center [1106, 457] width 62 height 10
copy span "5541999876563"
click at [226, 132] on h4 "evertontst@gmail.com" at bounding box center [344, 135] width 413 height 17
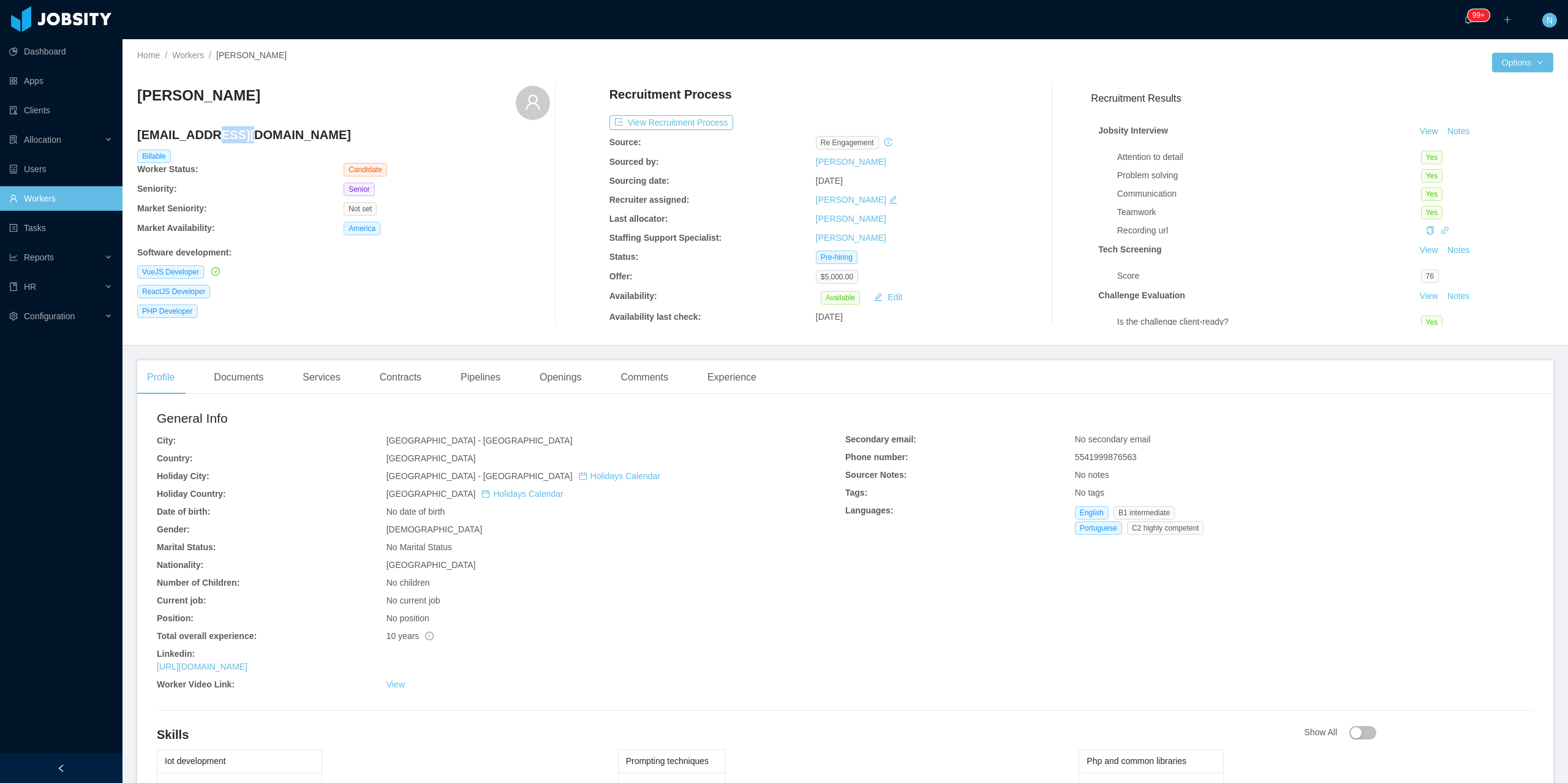
click at [226, 132] on h4 "evertontst@gmail.com" at bounding box center [344, 135] width 413 height 17
copy h4 "evertontst@gmail.com"
click at [701, 118] on button "View Recruitment Process" at bounding box center [671, 122] width 124 height 15
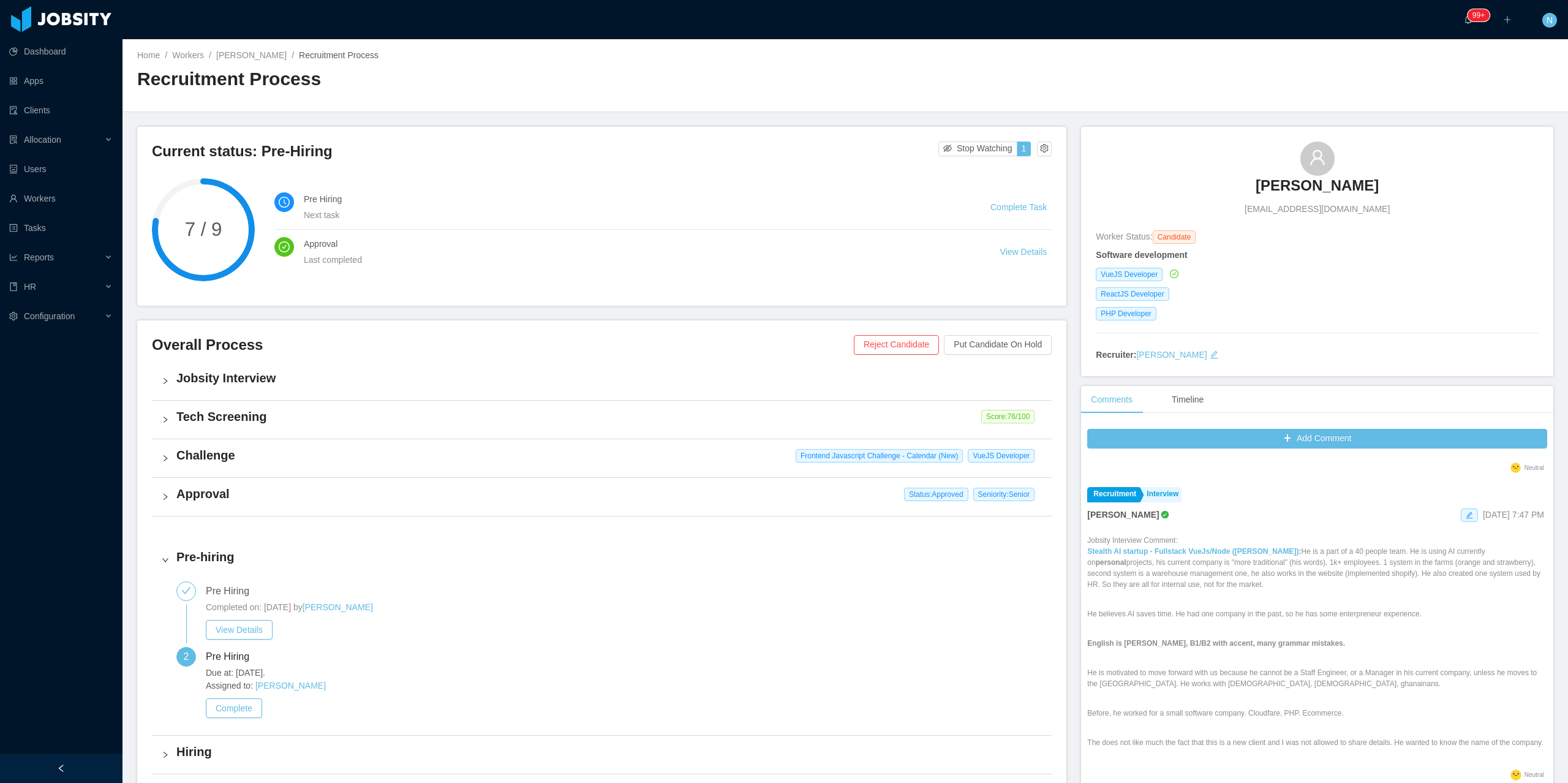
scroll to position [82, 0]
click at [322, 380] on h4 "Jobsity Interview" at bounding box center [609, 378] width 866 height 17
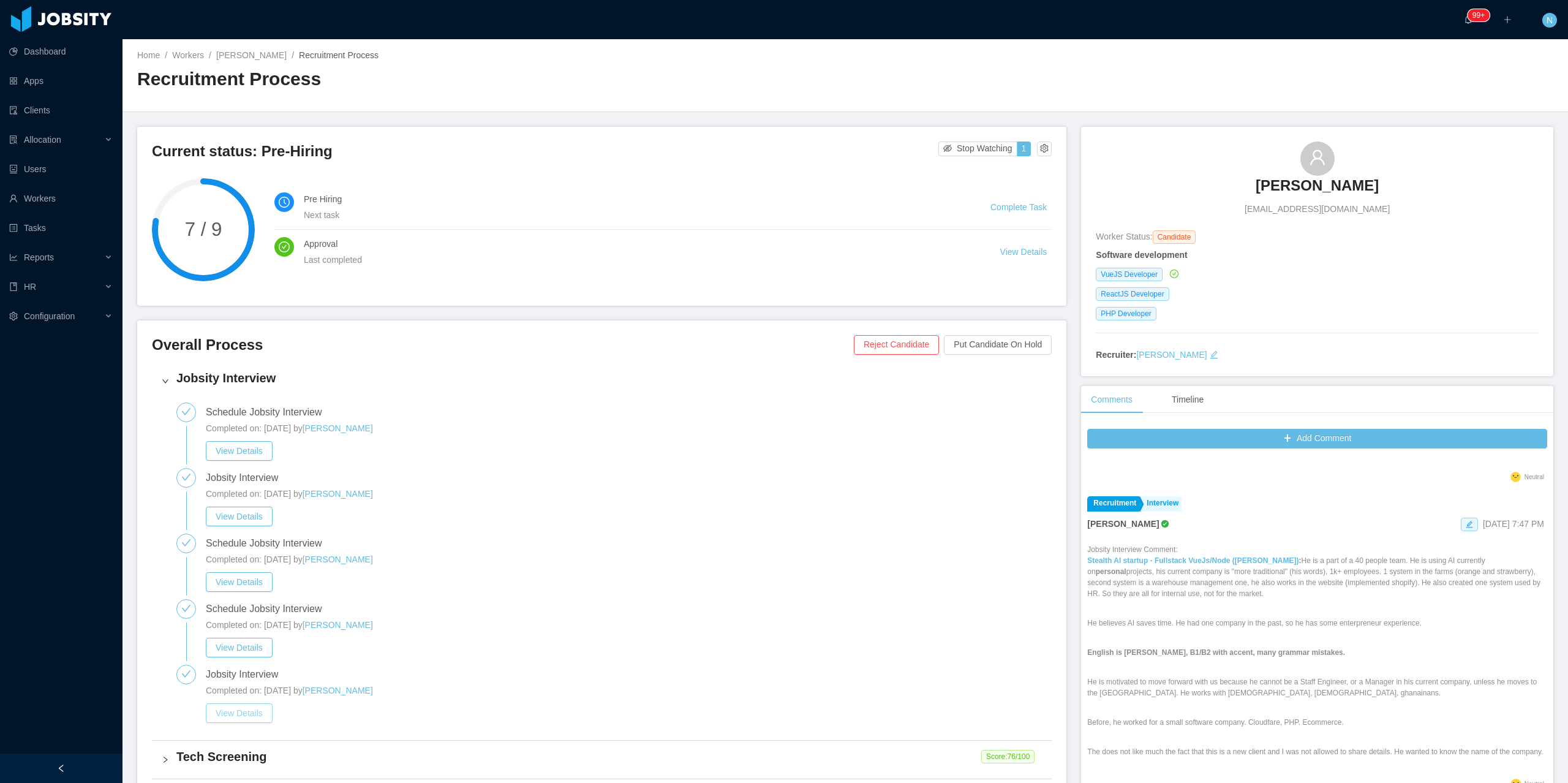
click at [229, 567] on button "View Details" at bounding box center [239, 713] width 67 height 20
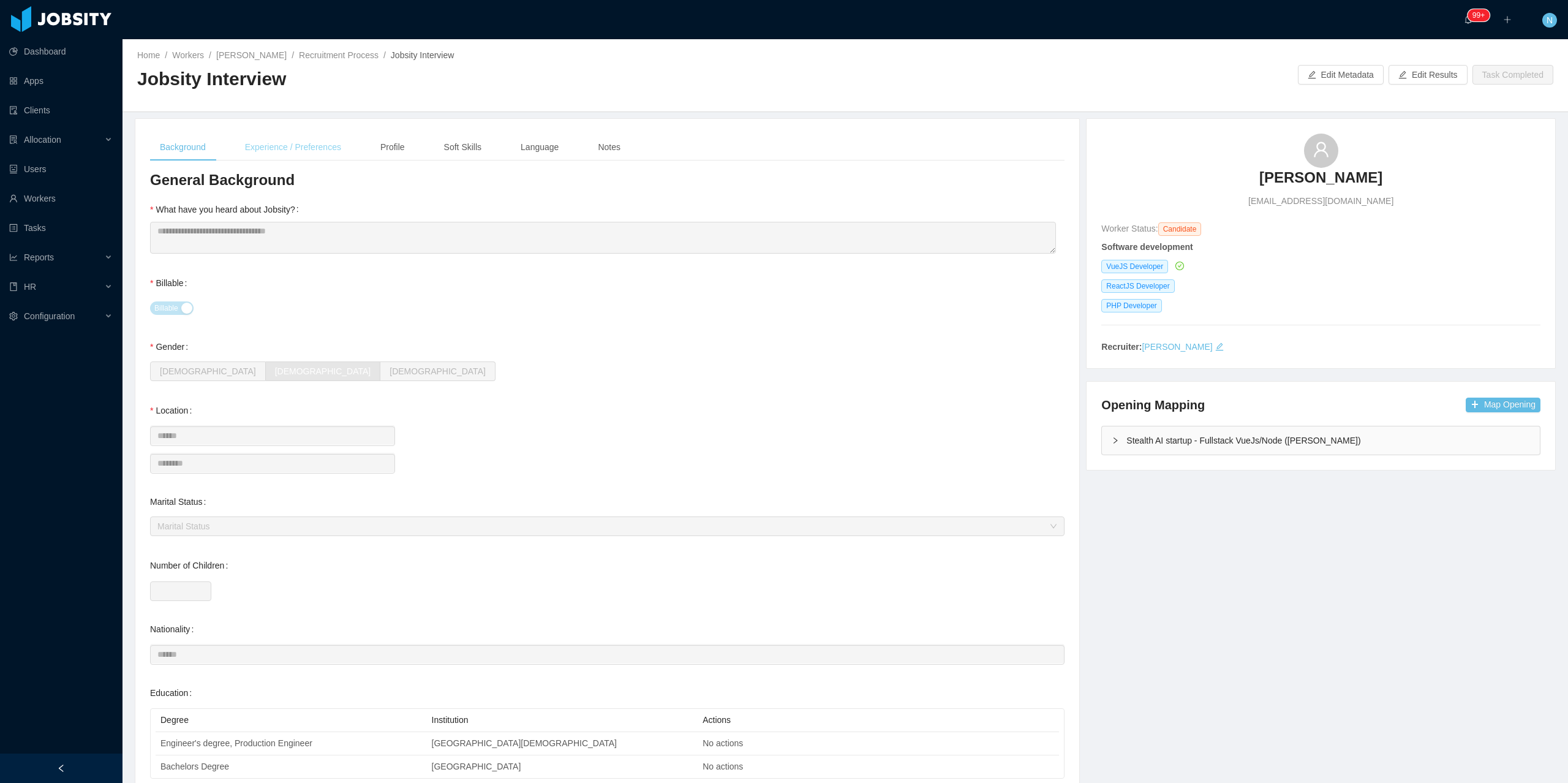
click at [329, 145] on div "Experience / Preferences" at bounding box center [292, 147] width 116 height 28
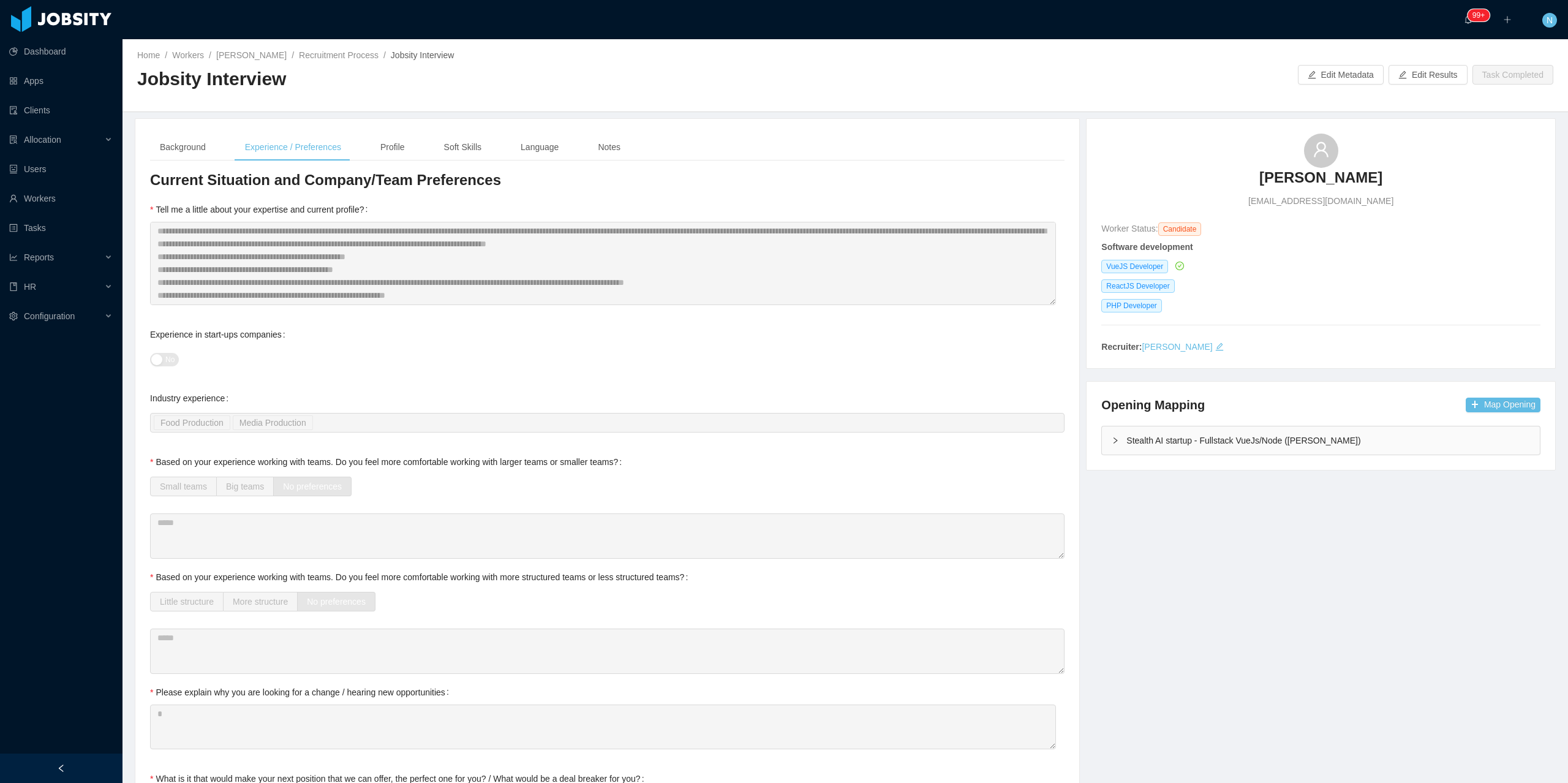
click at [1211, 442] on div "Stealth AI startup - Fullstack VueJs/Node (Erkang Zheng)" at bounding box center [1321, 440] width 438 height 28
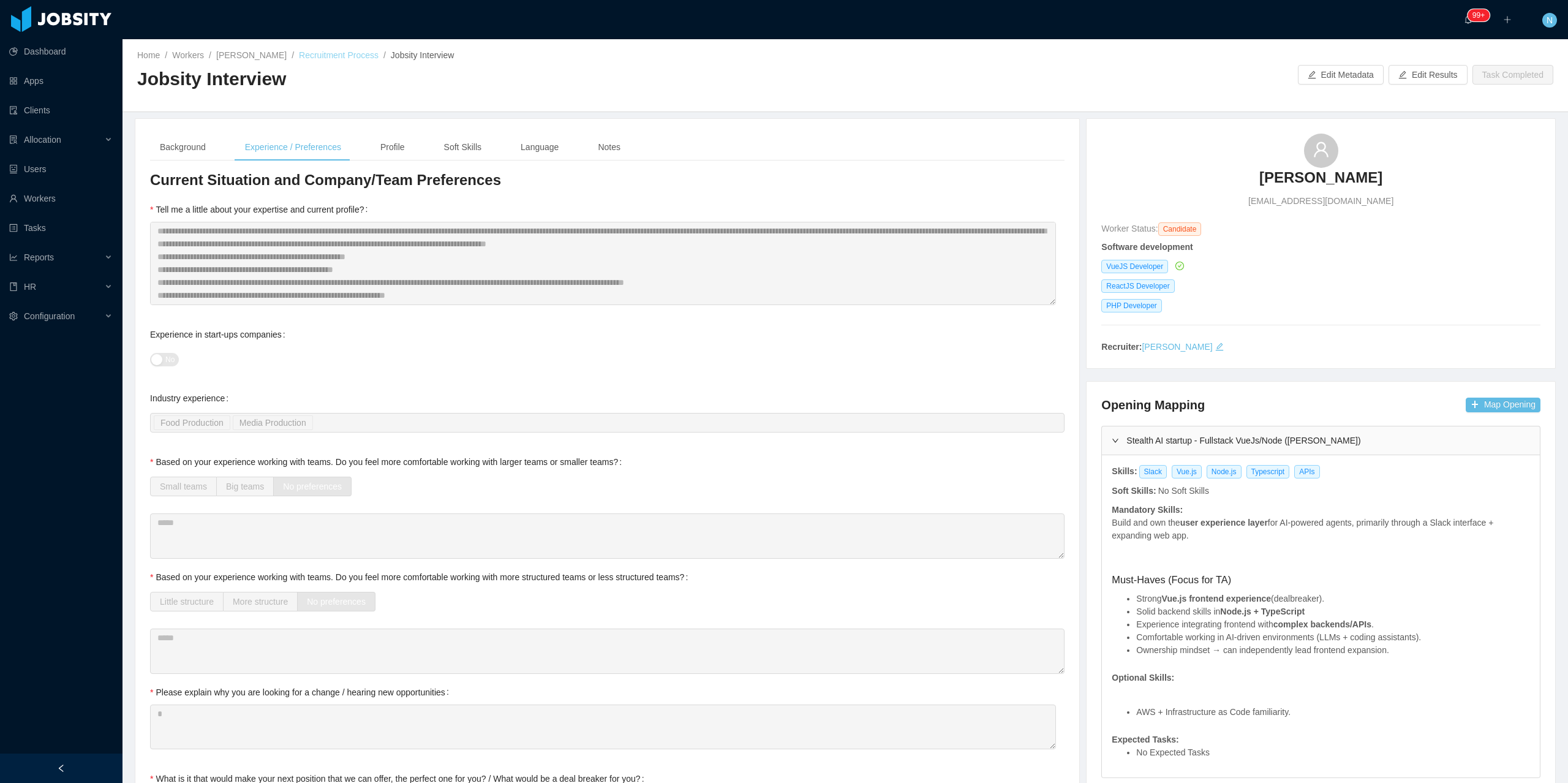
click at [337, 50] on link "Recruitment Process" at bounding box center [338, 55] width 80 height 10
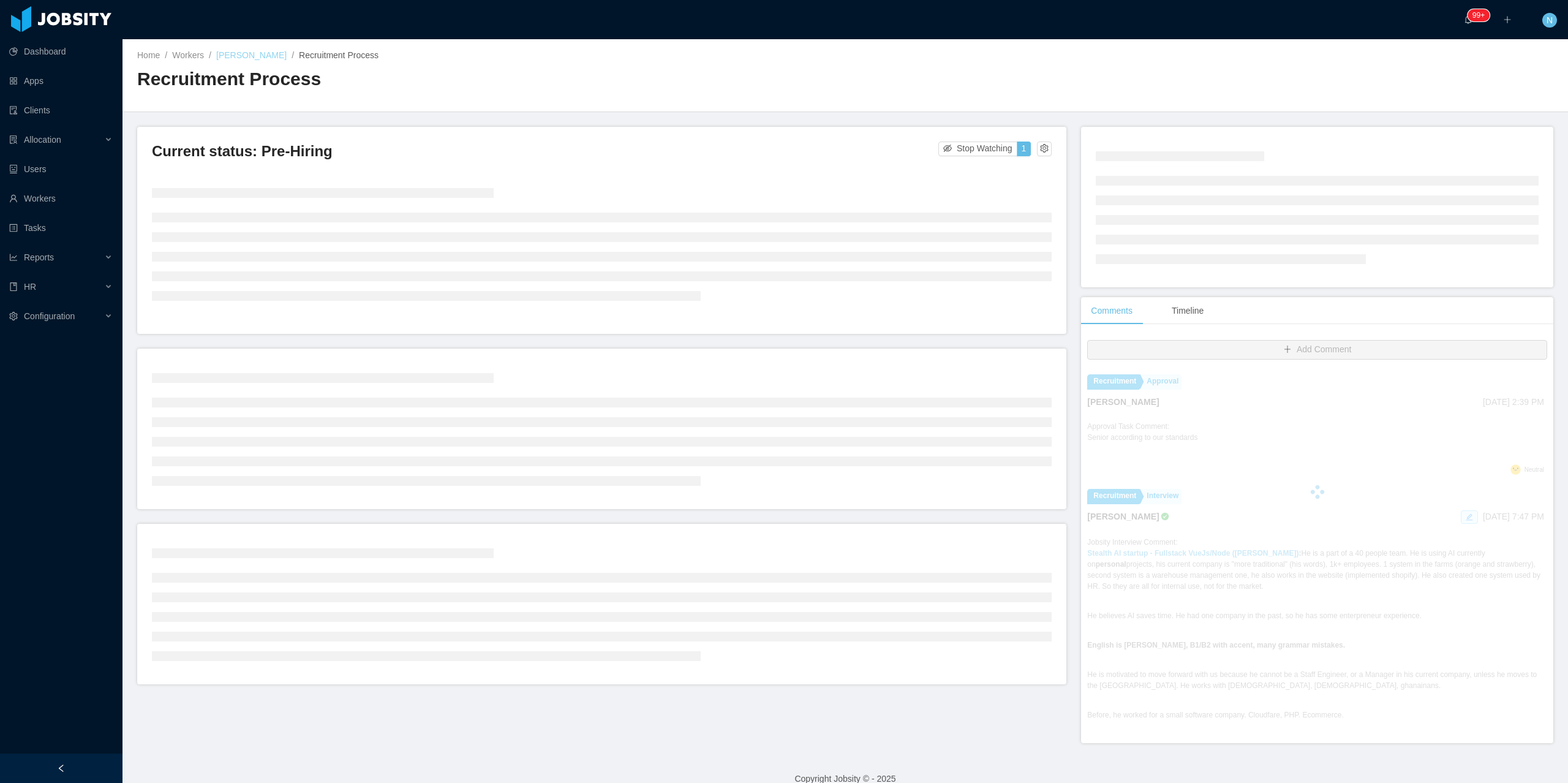
click at [287, 54] on link "Everton Luis Oliveira" at bounding box center [252, 55] width 70 height 10
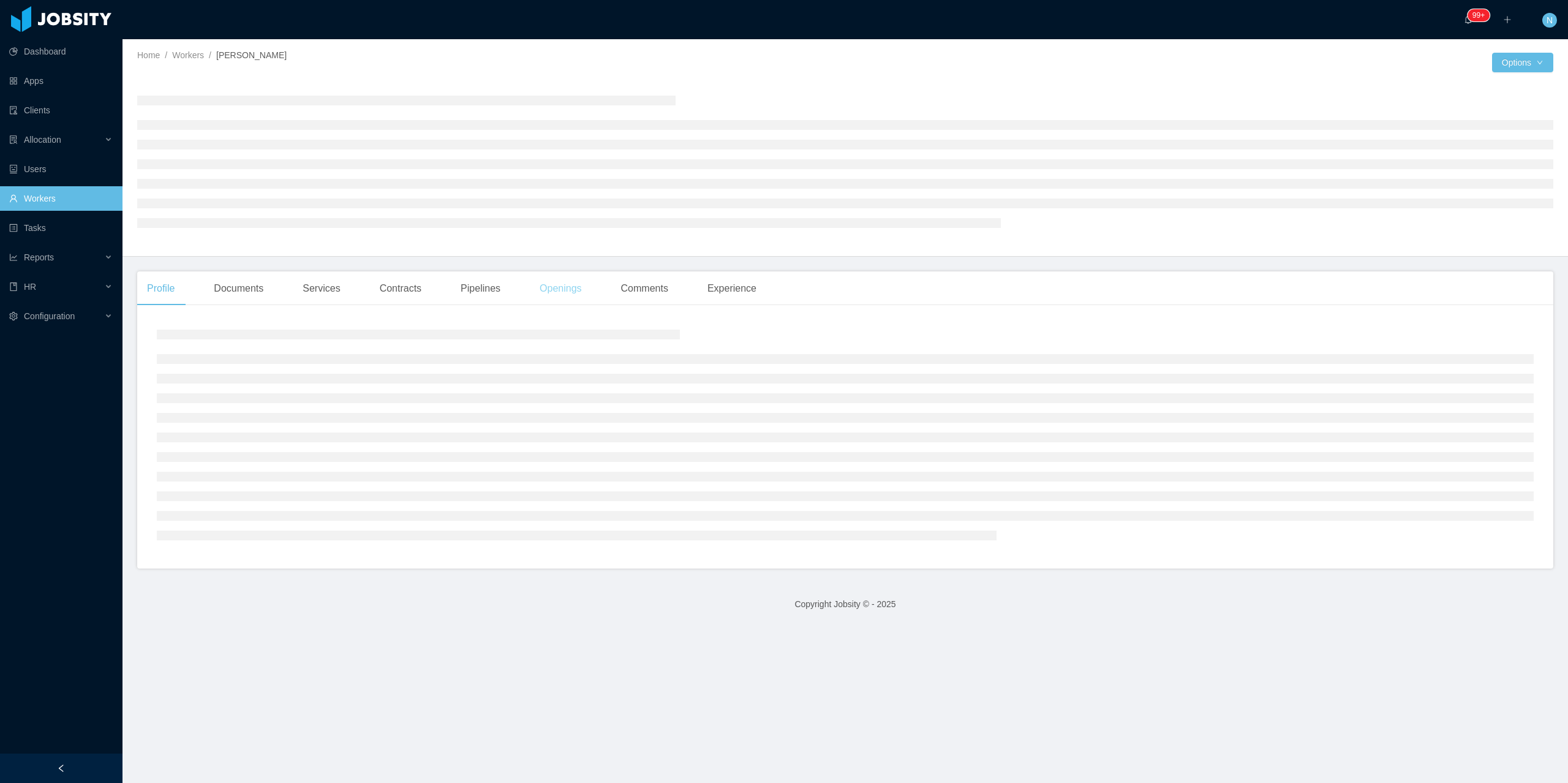
click at [550, 287] on div "Openings" at bounding box center [561, 288] width 62 height 34
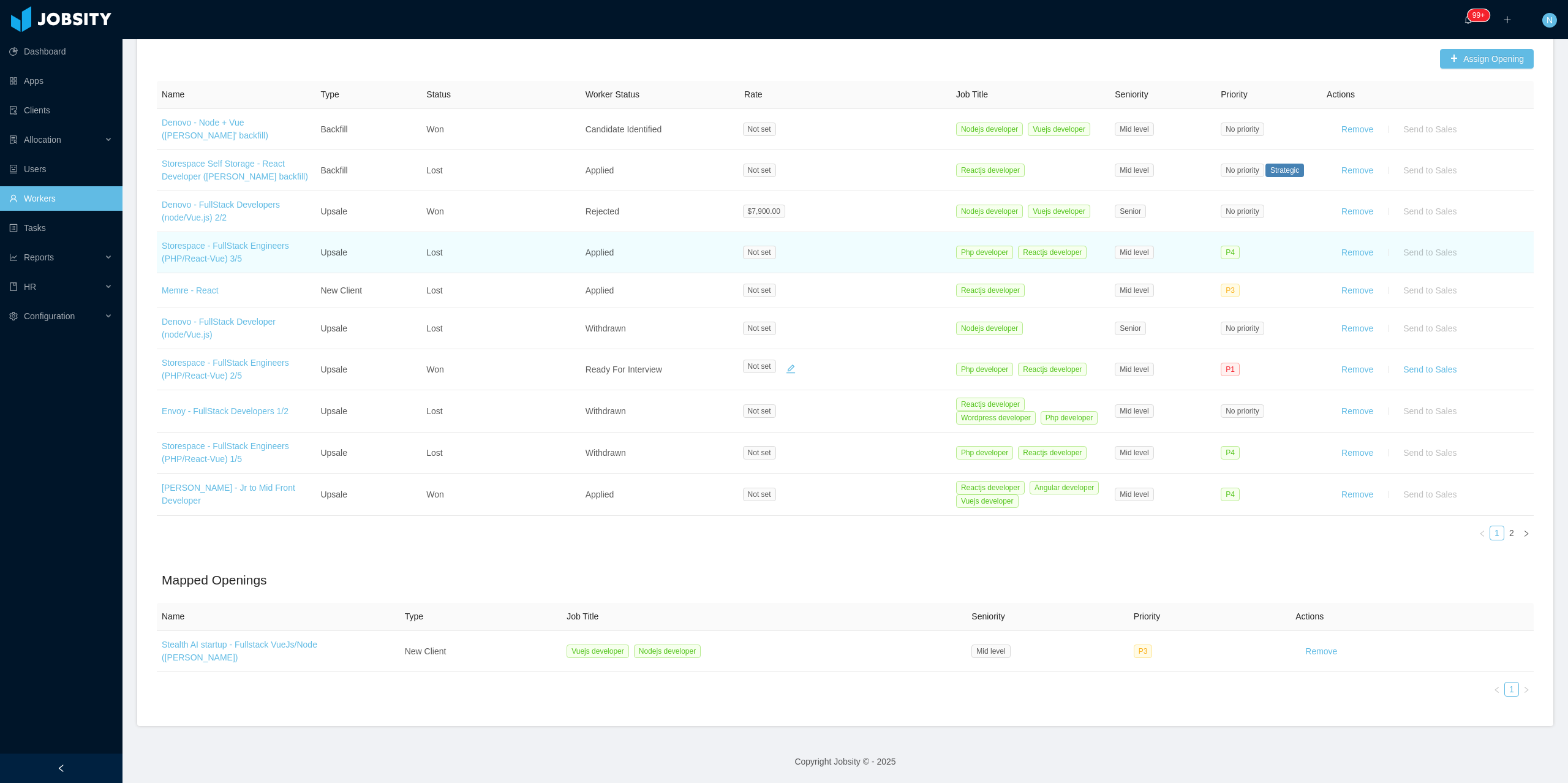
scroll to position [369, 0]
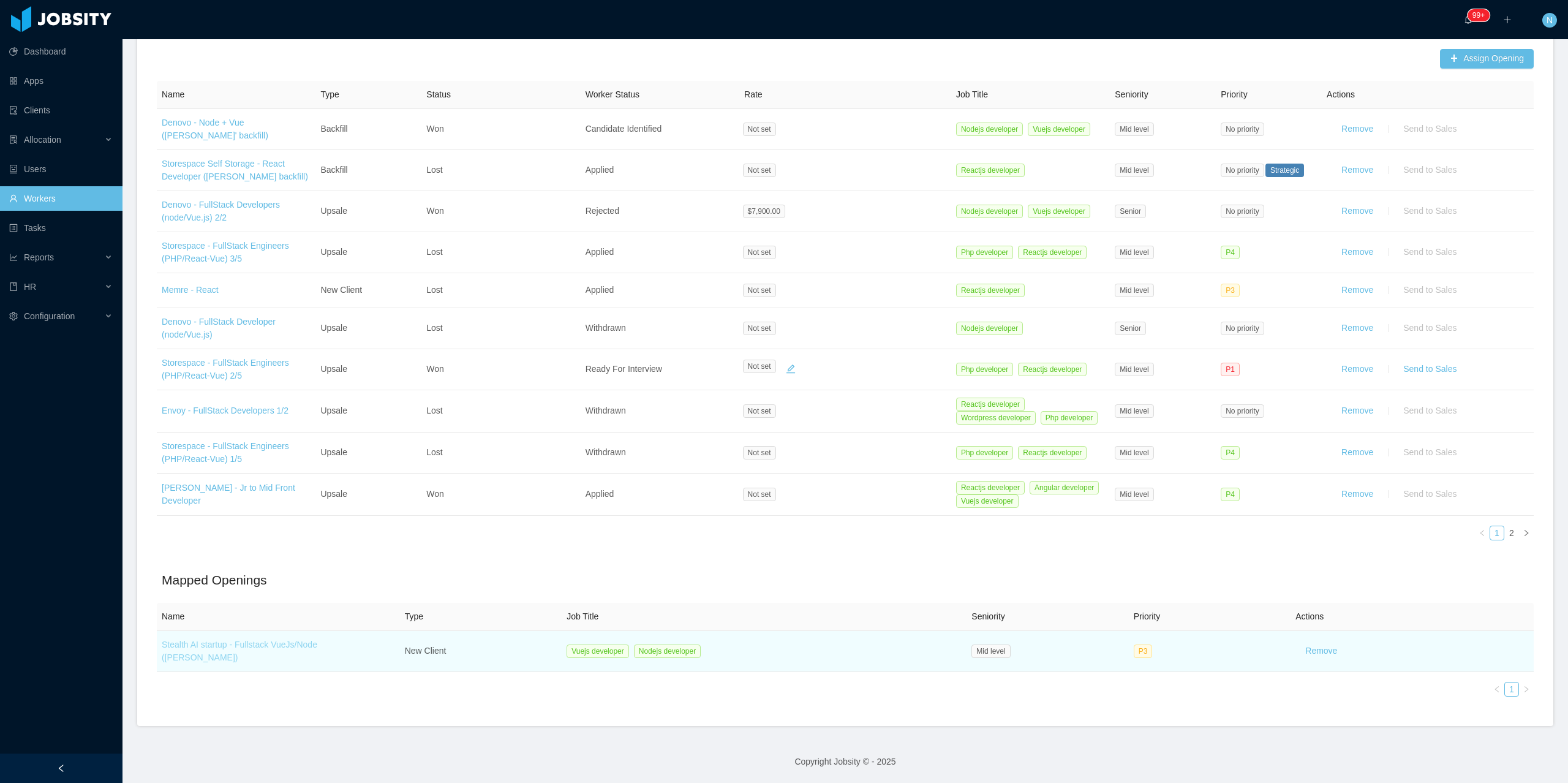
click at [317, 567] on link "Stealth AI startup - Fullstack VueJs/Node ([PERSON_NAME])" at bounding box center [240, 651] width 156 height 23
